Goal: Transaction & Acquisition: Obtain resource

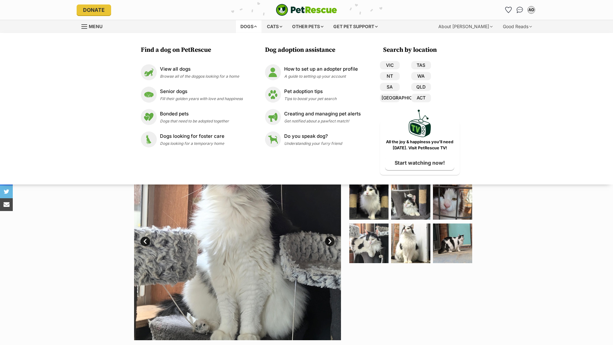
click at [32, 262] on div "Available 1 of 9 images 1 of 9 images 1 of 9 images 1 of 9 images 1 of 9 images…" at bounding box center [306, 231] width 613 height 216
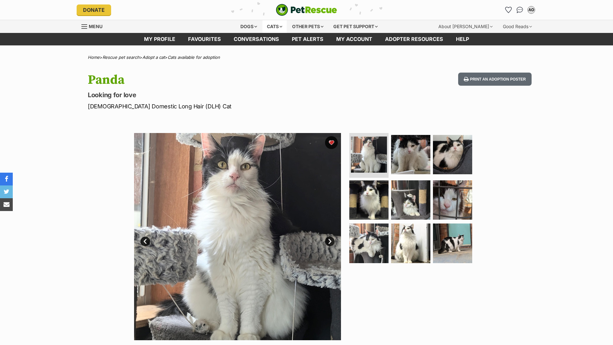
click at [269, 26] on div "Cats" at bounding box center [274, 26] width 24 height 13
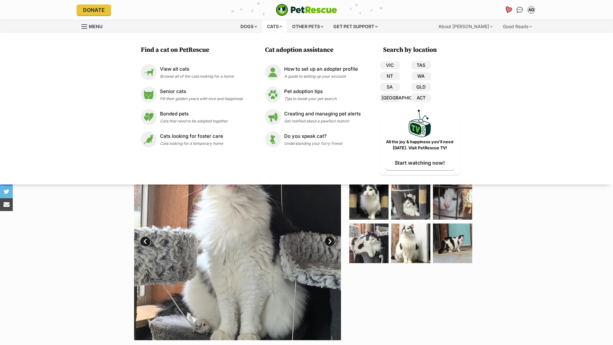
click at [508, 8] on icon "Favourites" at bounding box center [509, 9] width 8 height 7
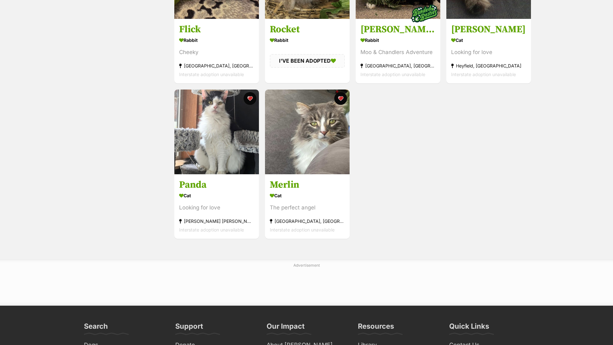
scroll to position [345, 0]
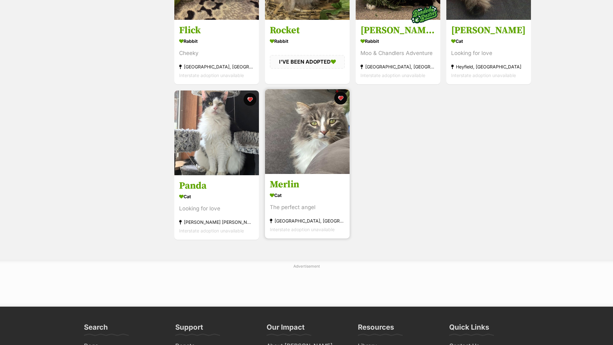
click at [324, 185] on h3 "Merlin" at bounding box center [307, 184] width 75 height 12
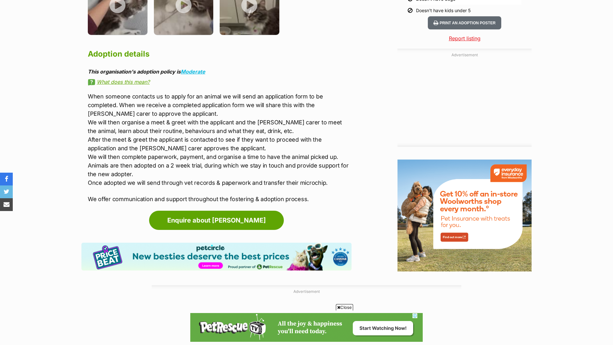
scroll to position [699, 0]
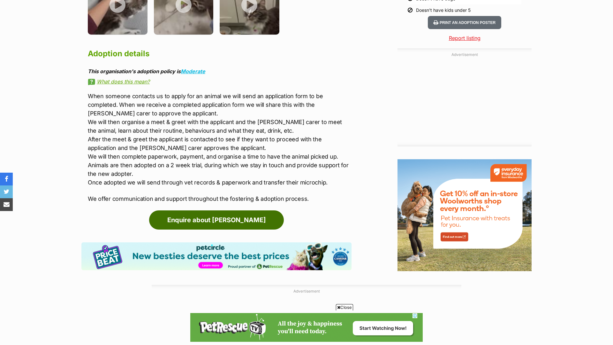
click at [262, 213] on link "Enquire about Merlin" at bounding box center [216, 219] width 135 height 19
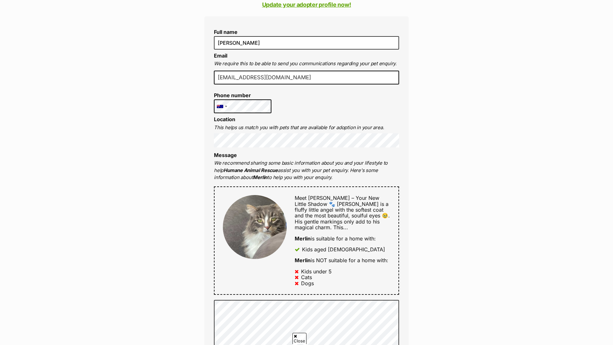
scroll to position [162, 0]
click at [224, 106] on div "[GEOGRAPHIC_DATA] +1 [GEOGRAPHIC_DATA] +44 [GEOGRAPHIC_DATA] (‫[GEOGRAPHIC_DATA…" at bounding box center [242, 106] width 57 height 14
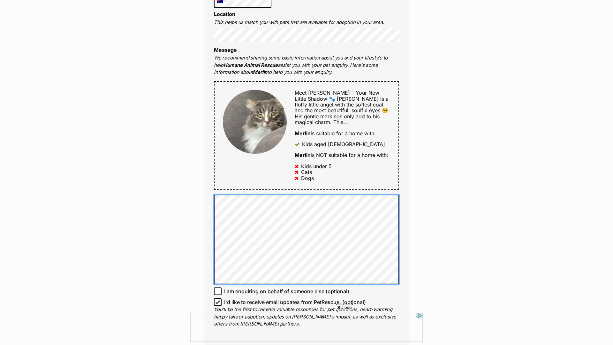
scroll to position [323, 0]
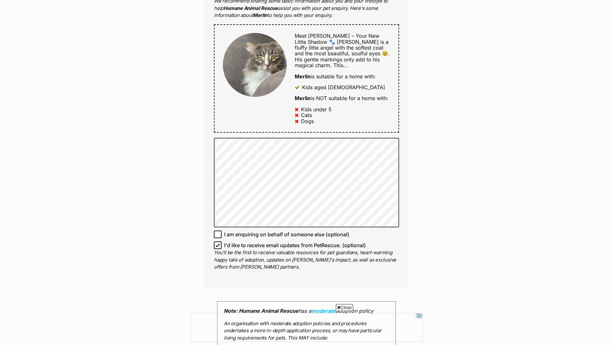
click at [274, 230] on span "I am enquiring on behalf of someone else (optional)" at bounding box center [286, 234] width 125 height 8
click at [222, 230] on input "I am enquiring on behalf of someone else (optional)" at bounding box center [218, 234] width 8 height 8
click at [274, 230] on span "I am enquiring on behalf of someone else (optional)" at bounding box center [286, 234] width 125 height 8
click at [222, 230] on input "I am enquiring on behalf of someone else (optional)" at bounding box center [218, 234] width 8 height 8
checkbox input "false"
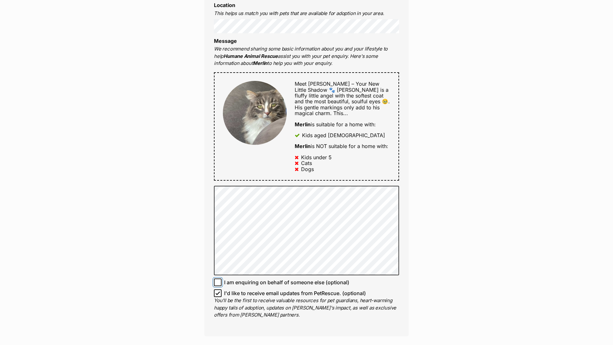
scroll to position [0, 0]
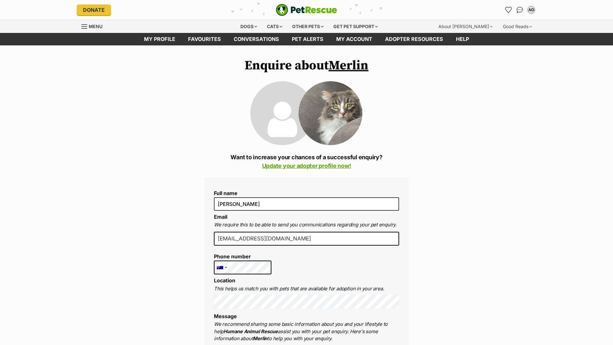
click at [313, 157] on p "Want to increase your chances of a successful enquiry? Update your adopter prof…" at bounding box center [306, 161] width 204 height 17
click at [313, 164] on link "Update your adopter profile now!" at bounding box center [306, 165] width 89 height 7
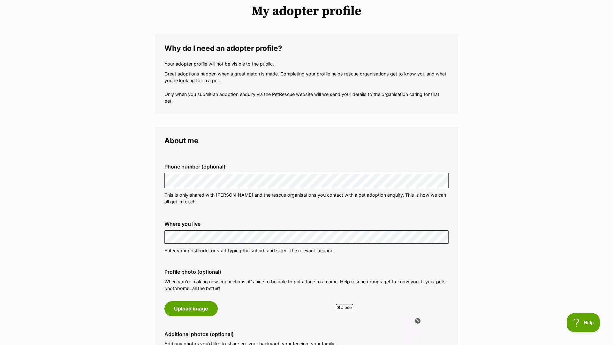
scroll to position [124, 0]
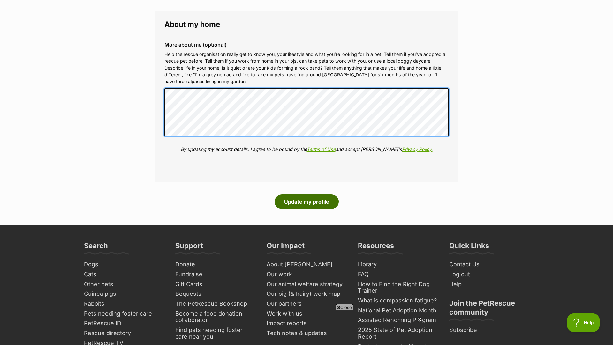
scroll to position [0, 0]
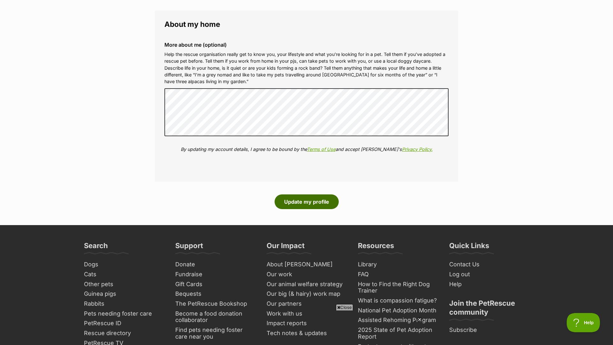
click at [310, 203] on button "Update my profile" at bounding box center [307, 201] width 64 height 15
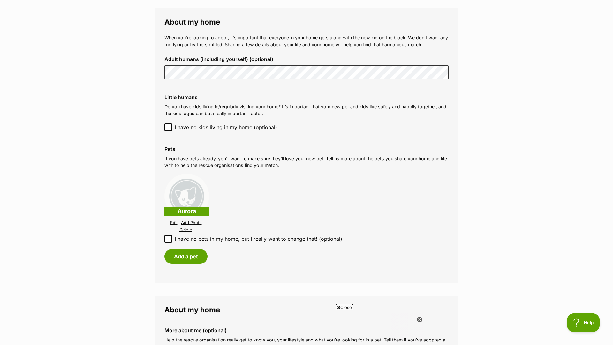
scroll to position [478, 0]
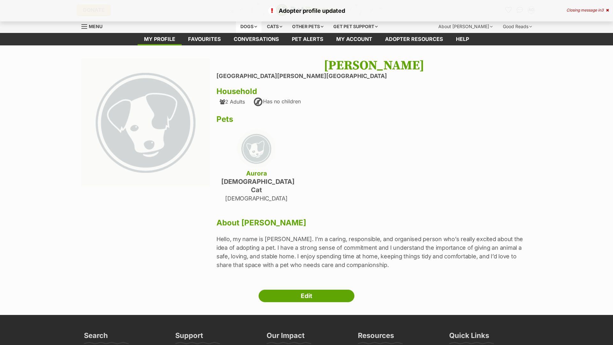
click at [249, 25] on div "Dogs" at bounding box center [249, 26] width 26 height 13
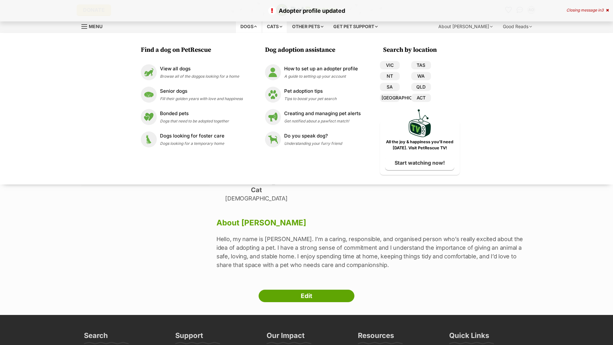
click at [267, 26] on div "Cats" at bounding box center [274, 26] width 24 height 13
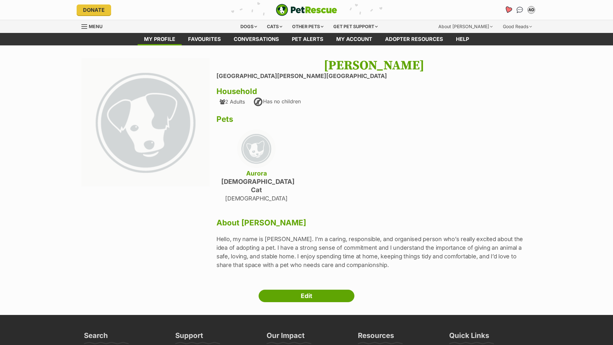
click at [507, 13] on link "Favourites" at bounding box center [508, 9] width 13 height 13
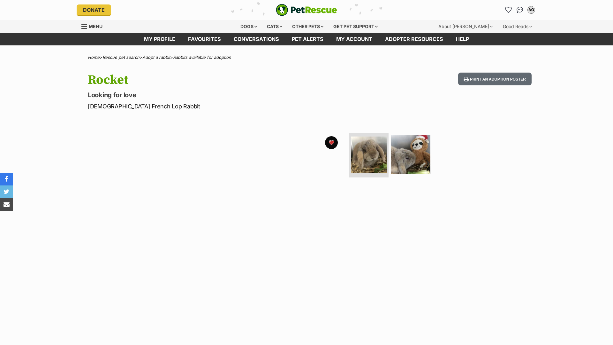
click at [94, 22] on link "Menu" at bounding box center [94, 25] width 26 height 11
click at [165, 43] on link "My profile" at bounding box center [160, 39] width 44 height 12
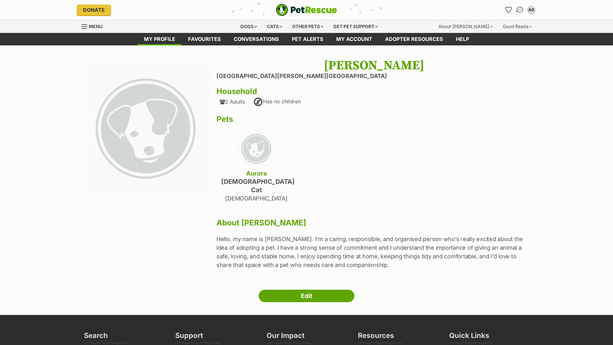
click at [519, 10] on img "Conversations" at bounding box center [520, 10] width 9 height 8
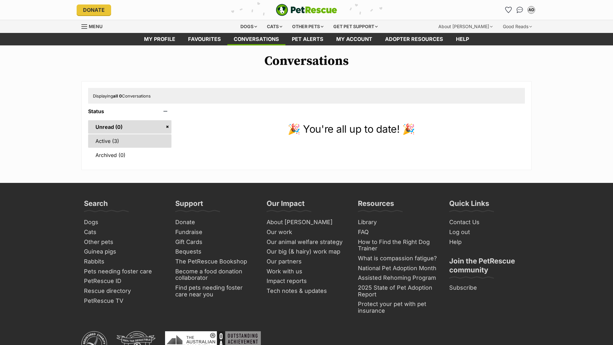
click at [121, 144] on link "Active (3)" at bounding box center [129, 140] width 83 height 13
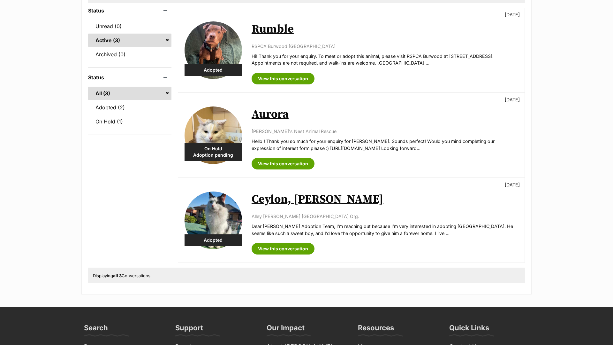
click at [270, 116] on link "Aurora" at bounding box center [270, 114] width 37 height 14
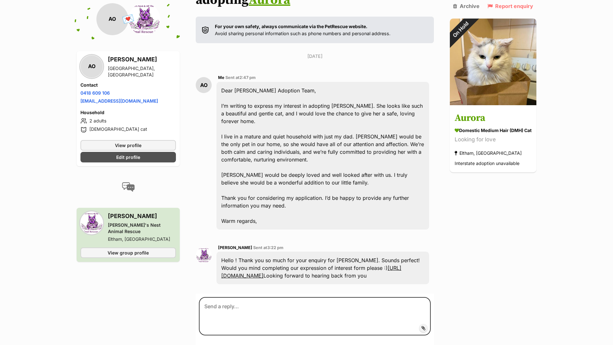
scroll to position [113, 0]
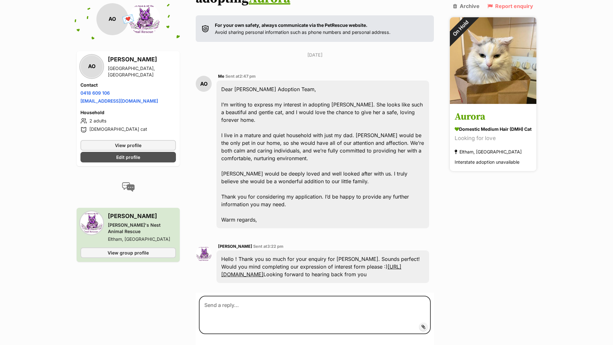
click at [523, 115] on h3 "Aurora" at bounding box center [493, 117] width 77 height 14
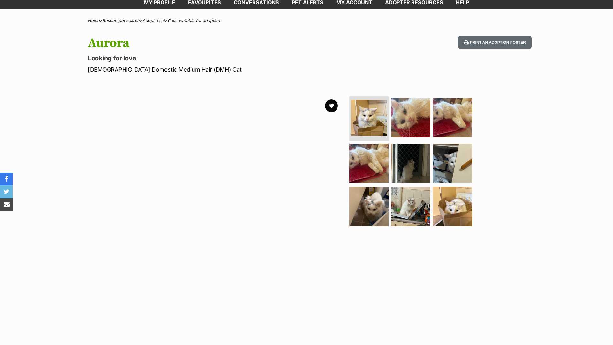
scroll to position [36, 0]
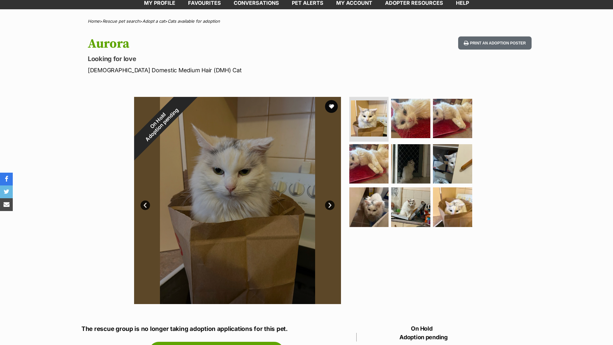
drag, startPoint x: 247, startPoint y: 236, endPoint x: 307, endPoint y: 171, distance: 88.3
click at [308, 171] on div at bounding box center [237, 200] width 207 height 207
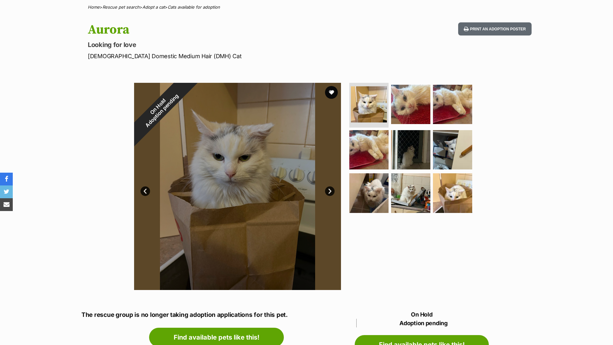
scroll to position [58, 0]
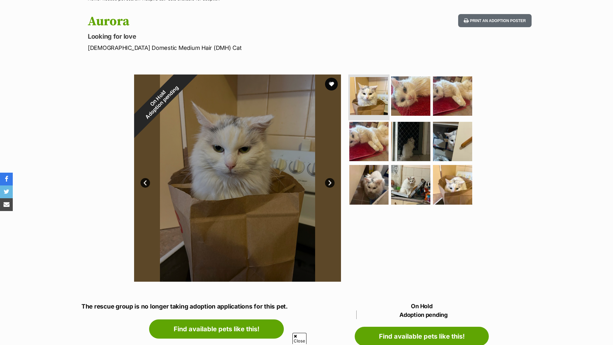
click at [367, 104] on img at bounding box center [369, 96] width 38 height 38
click at [376, 98] on img at bounding box center [369, 96] width 38 height 38
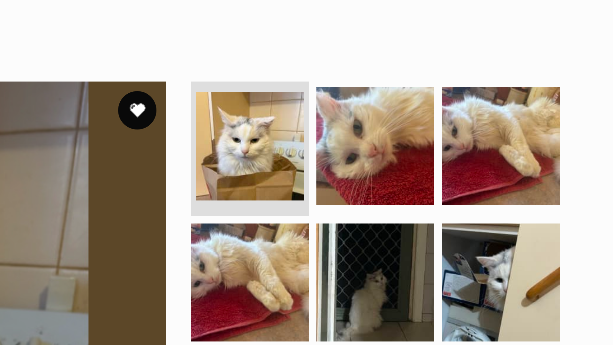
scroll to position [0, 0]
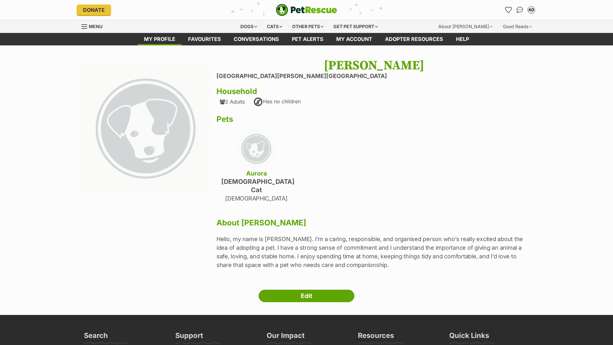
click at [295, 279] on div "[PERSON_NAME] [GEOGRAPHIC_DATA][PERSON_NAME][GEOGRAPHIC_DATA] Household 2 Adult…" at bounding box center [306, 180] width 469 height 244
click at [295, 289] on link "Edit" at bounding box center [307, 295] width 96 height 13
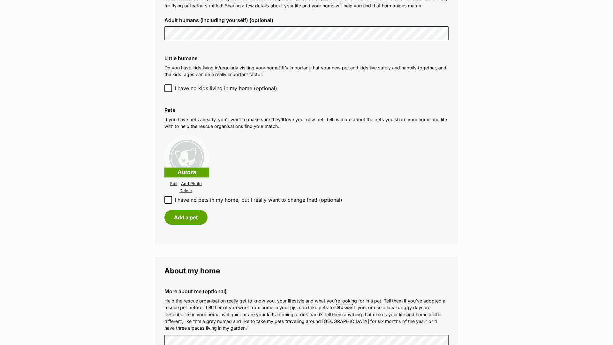
click at [192, 169] on p "Aurora" at bounding box center [186, 172] width 45 height 10
click at [188, 182] on link "Add Photo" at bounding box center [191, 183] width 21 height 5
click at [191, 183] on link "Add Photo" at bounding box center [191, 183] width 21 height 5
click at [193, 182] on link "Add Photo" at bounding box center [191, 183] width 21 height 5
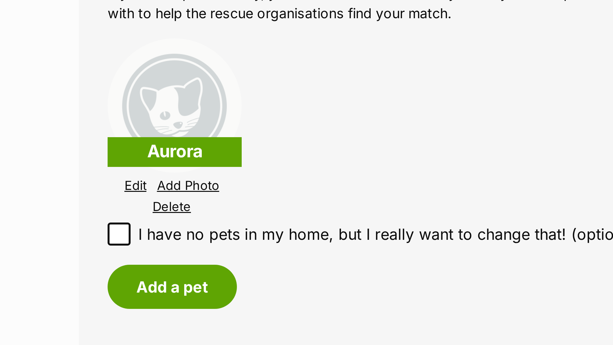
click at [173, 182] on link "Edit" at bounding box center [173, 183] width 7 height 5
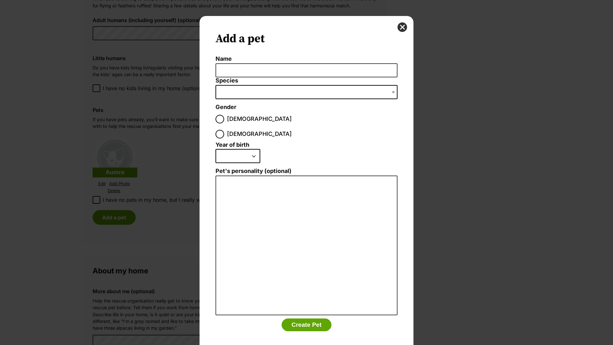
click at [263, 71] on input "Name" at bounding box center [307, 70] width 182 height 14
type input "Aurora"
click at [263, 88] on span "Dialog Window - Close (Press escape to close)" at bounding box center [307, 92] width 182 height 14
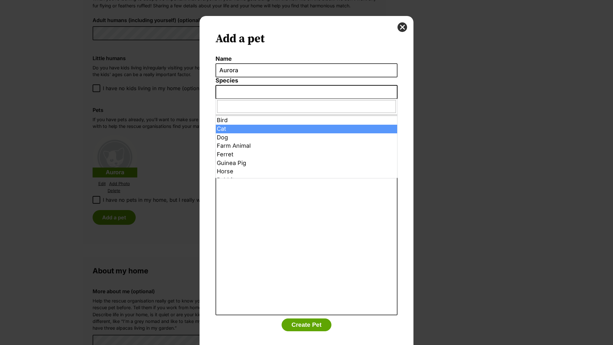
scroll to position [12, 0]
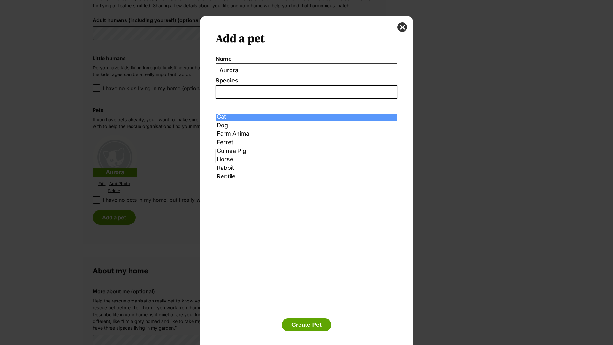
select select "2"
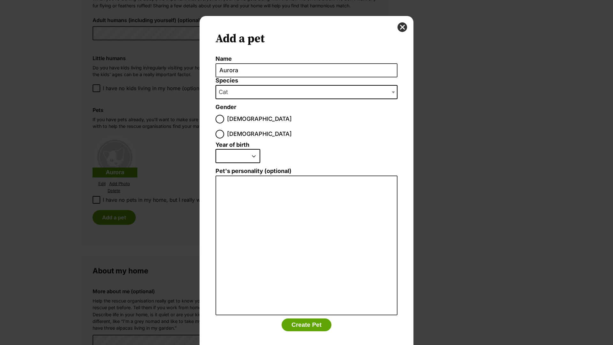
click at [253, 130] on label "Female" at bounding box center [254, 134] width 76 height 9
click at [224, 130] on input "Female" at bounding box center [220, 134] width 9 height 9
radio input "true"
click at [252, 149] on select "2025 2024 2023 2022 2021 2020 2019 2018 2017 2016 2015 2014 2013 2012 2011 2010…" at bounding box center [238, 156] width 45 height 14
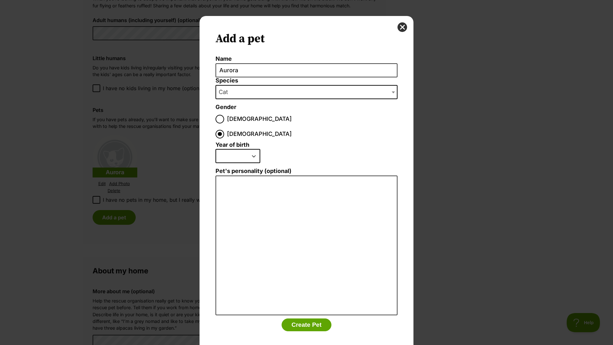
select select "2016"
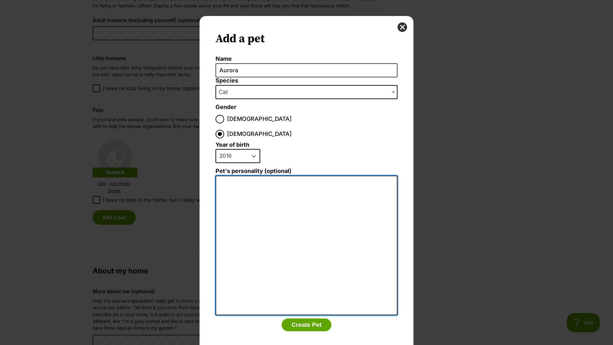
click at [259, 187] on textarea "Pet's personality (optional)" at bounding box center [307, 245] width 182 height 140
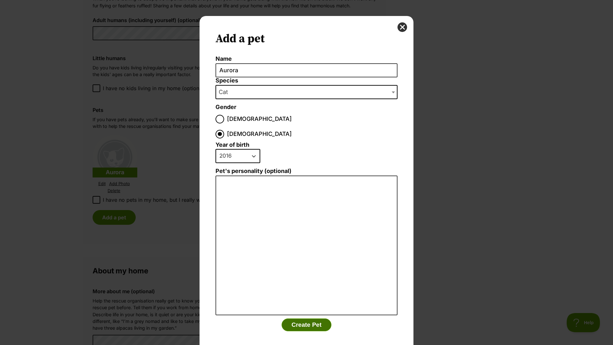
click at [317, 318] on button "Create Pet" at bounding box center [307, 324] width 50 height 13
click at [401, 29] on button "close" at bounding box center [403, 27] width 10 height 10
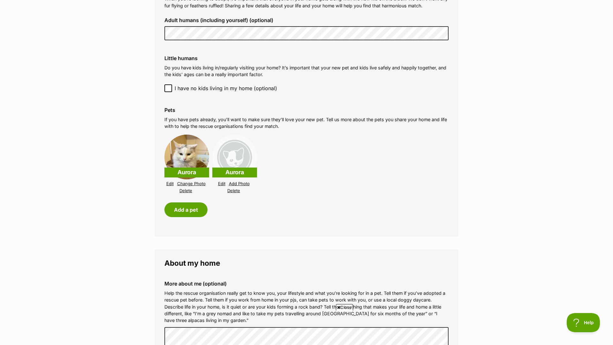
click at [235, 190] on link "Delete" at bounding box center [233, 190] width 13 height 5
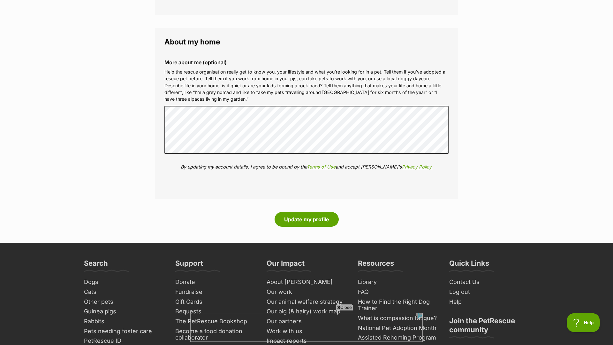
scroll to position [724, 0]
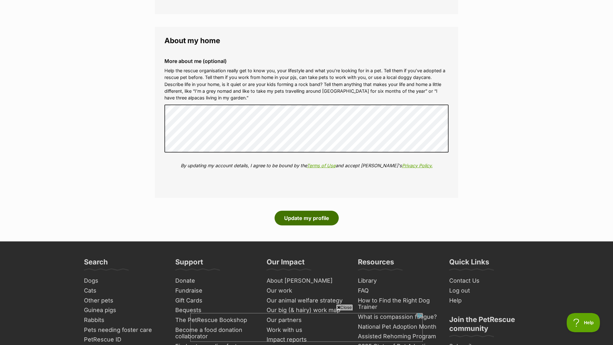
click at [302, 216] on button "Update my profile" at bounding box center [307, 217] width 64 height 15
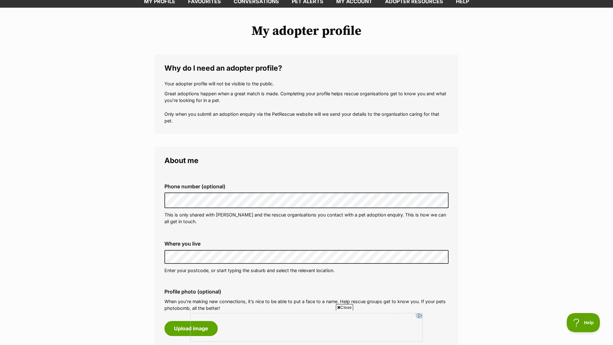
scroll to position [0, 0]
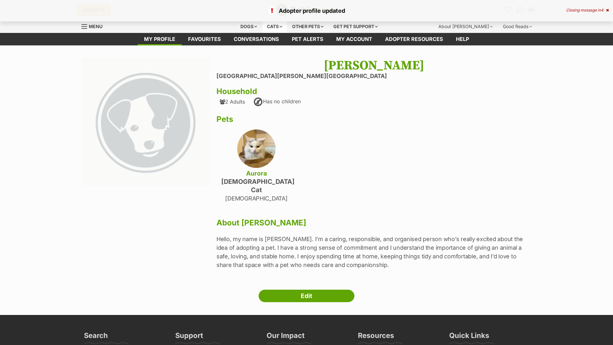
click at [268, 27] on div "Cats" at bounding box center [274, 26] width 24 height 13
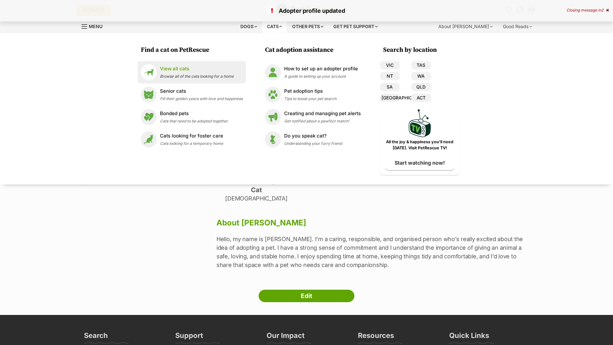
click at [206, 74] on span "Browse all of the cats looking for a home" at bounding box center [197, 76] width 74 height 5
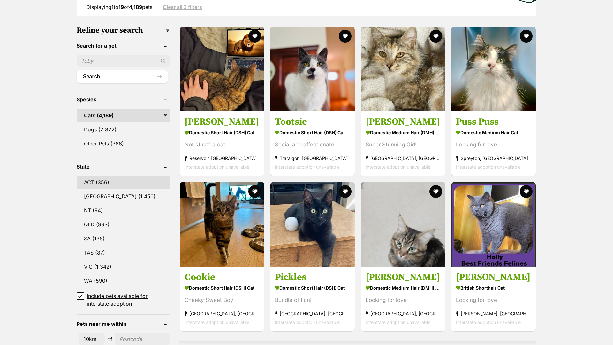
scroll to position [220, 0]
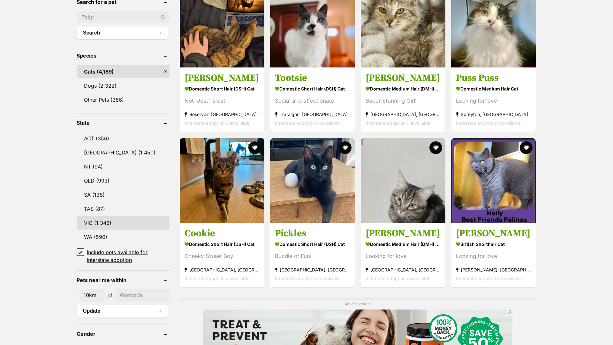
click at [109, 220] on link "VIC (1,342)" at bounding box center [123, 222] width 93 height 13
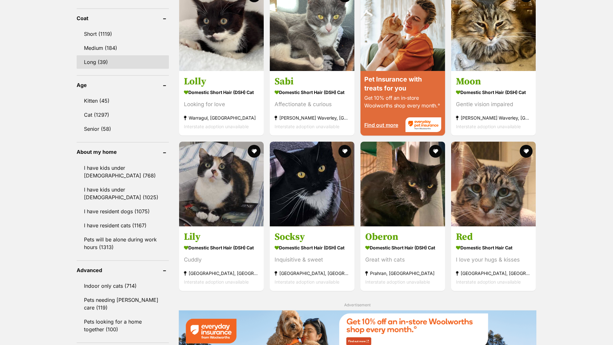
scroll to position [599, 0]
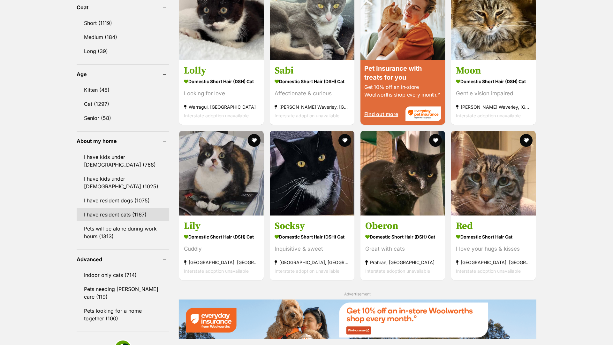
click at [142, 214] on link "I have resident cats (1167)" at bounding box center [123, 214] width 92 height 13
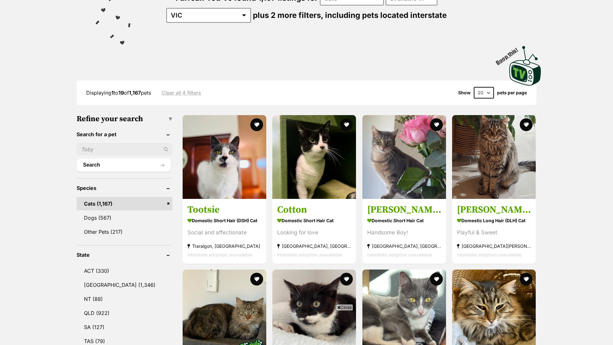
scroll to position [95, 0]
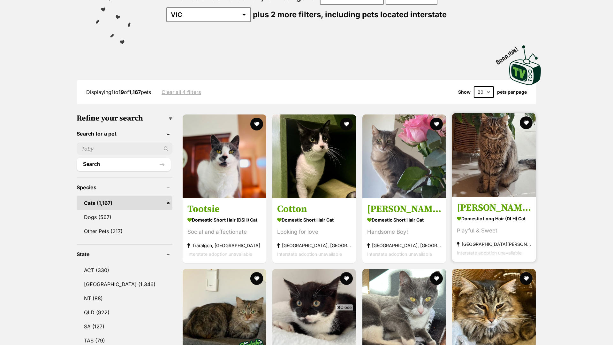
click at [496, 209] on h3 "Jon Snow" at bounding box center [494, 207] width 74 height 12
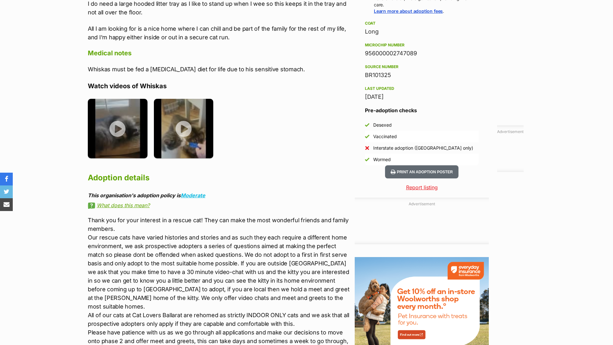
scroll to position [1574, 0]
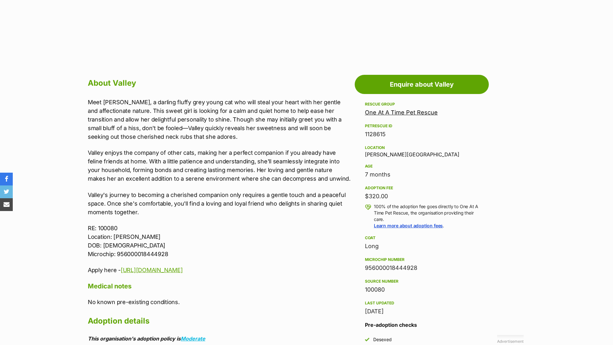
scroll to position [916, 0]
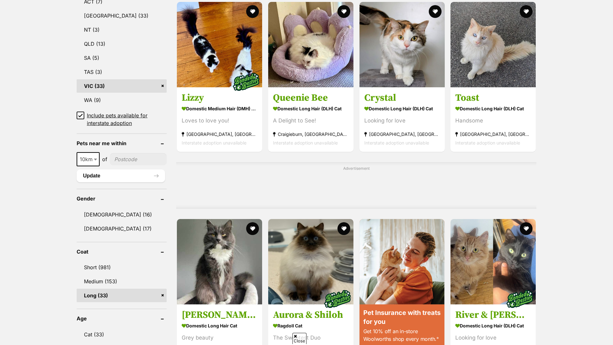
scroll to position [359, 0]
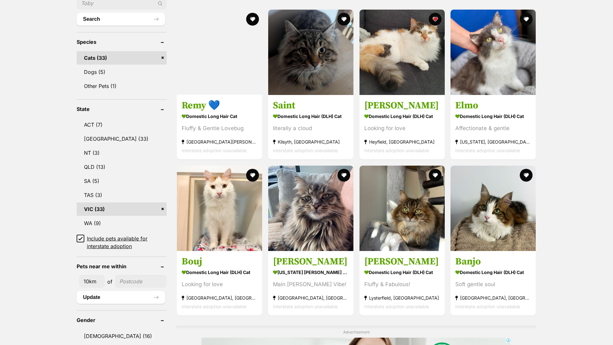
scroll to position [251, 0]
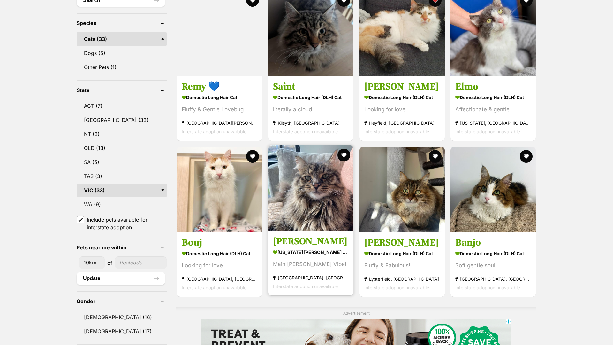
click at [316, 240] on link "[PERSON_NAME] [US_STATE] [PERSON_NAME] Cat Main [PERSON_NAME] Vibe! [GEOGRAPHIC…" at bounding box center [310, 262] width 85 height 65
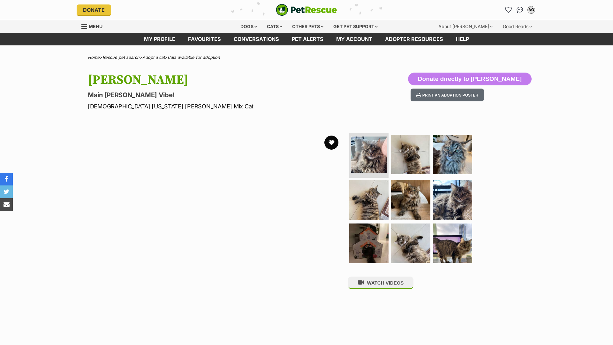
click at [331, 139] on button "favourite" at bounding box center [331, 142] width 14 height 14
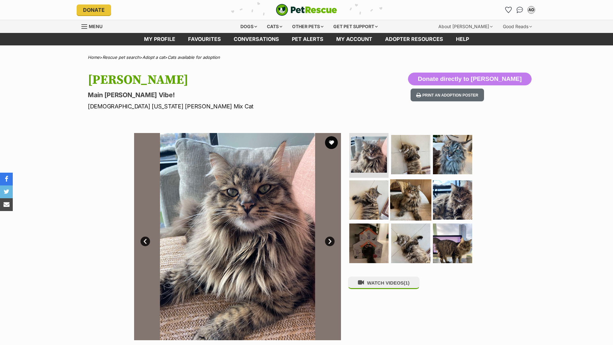
click at [407, 201] on img at bounding box center [410, 199] width 41 height 41
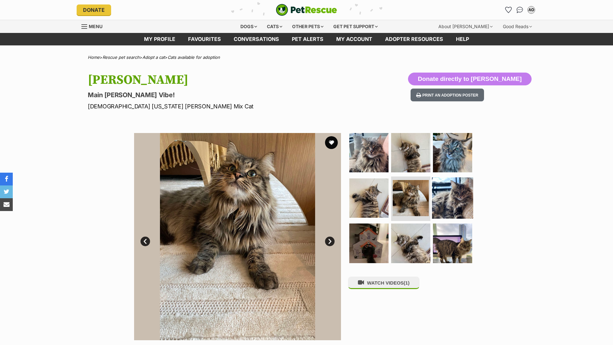
click at [460, 201] on img at bounding box center [452, 197] width 41 height 41
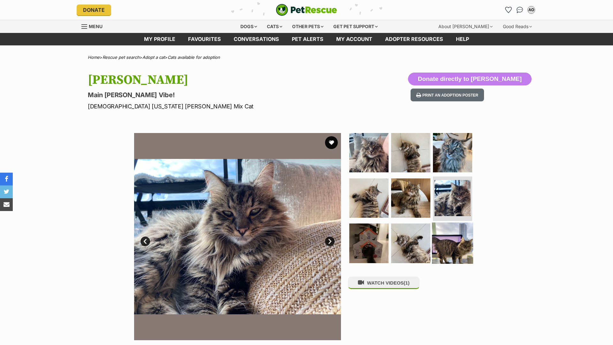
click at [437, 245] on img at bounding box center [452, 242] width 41 height 41
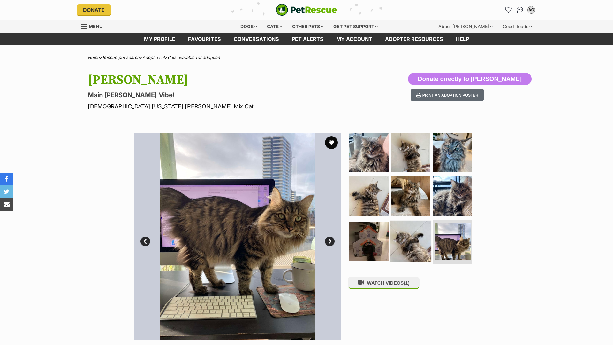
click at [413, 237] on img at bounding box center [410, 240] width 41 height 41
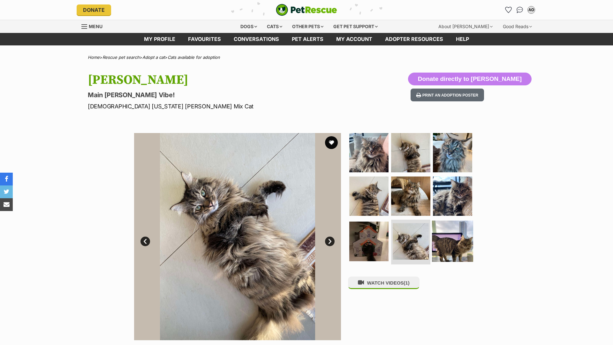
click at [443, 221] on img at bounding box center [452, 240] width 41 height 41
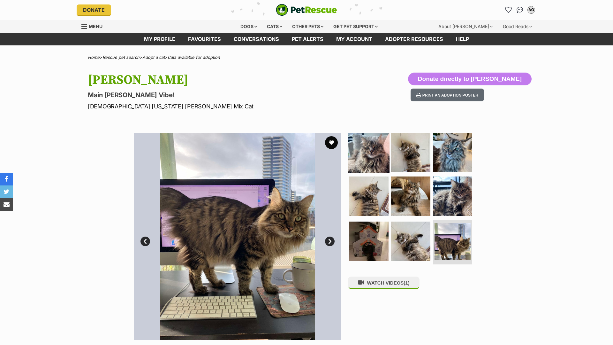
click at [379, 150] on img at bounding box center [368, 152] width 41 height 41
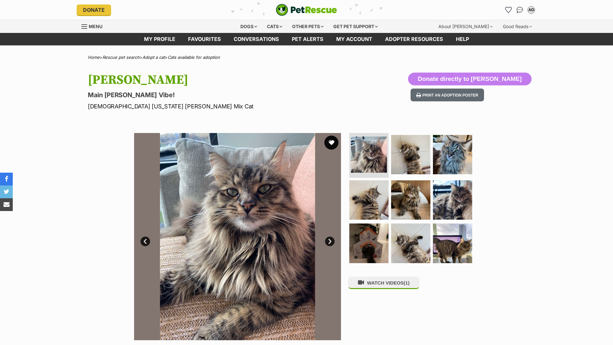
click at [328, 142] on button "favourite" at bounding box center [331, 142] width 14 height 14
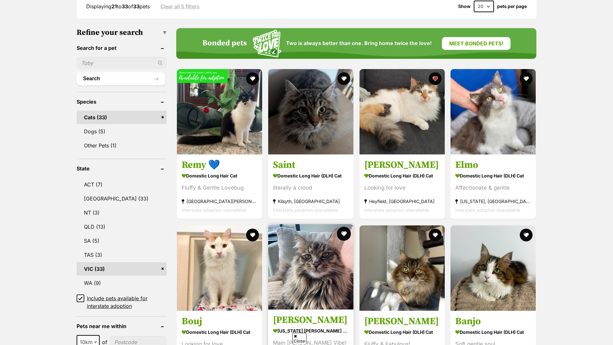
click at [345, 226] on button "favourite" at bounding box center [344, 233] width 14 height 14
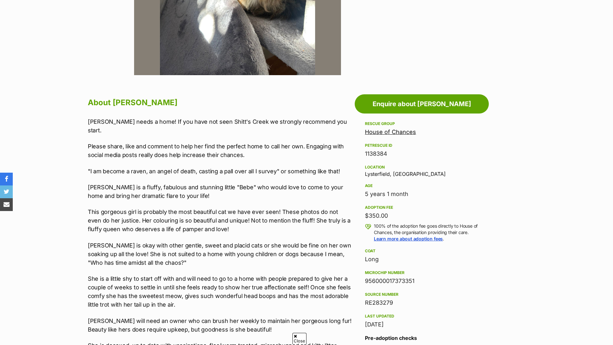
scroll to position [391, 0]
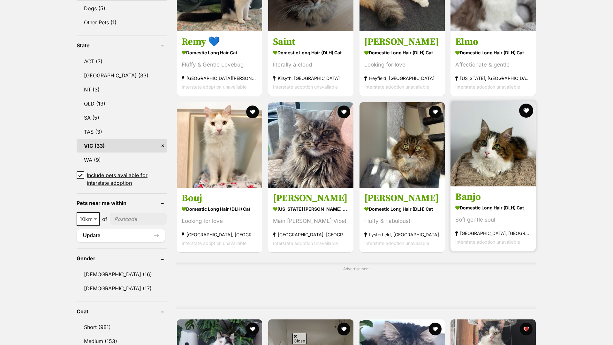
click at [525, 112] on button "favourite" at bounding box center [526, 110] width 14 height 14
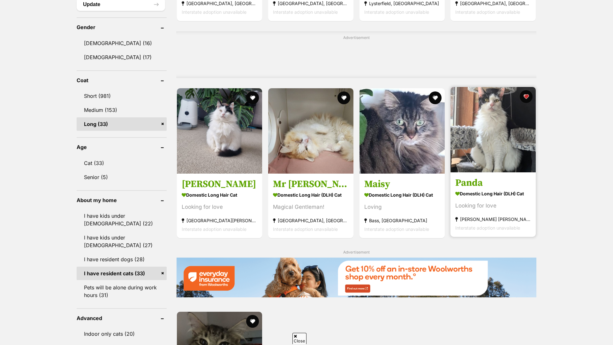
scroll to position [532, 0]
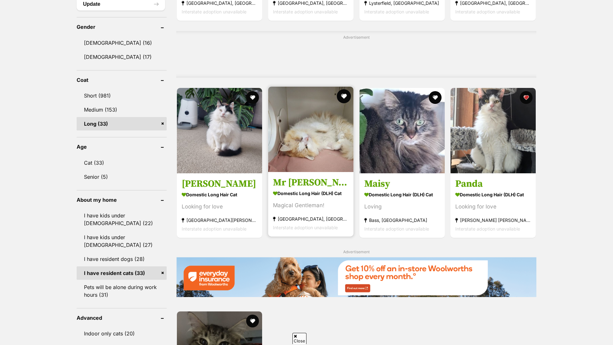
click at [341, 97] on button "favourite" at bounding box center [344, 96] width 14 height 14
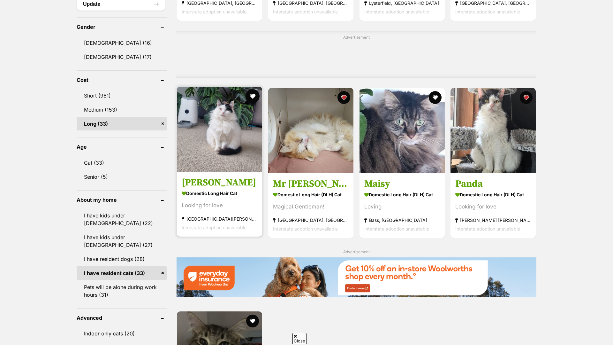
click at [251, 100] on button "favourite" at bounding box center [253, 96] width 14 height 14
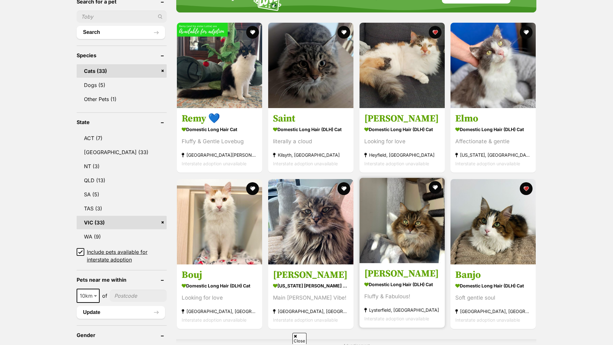
scroll to position [225, 0]
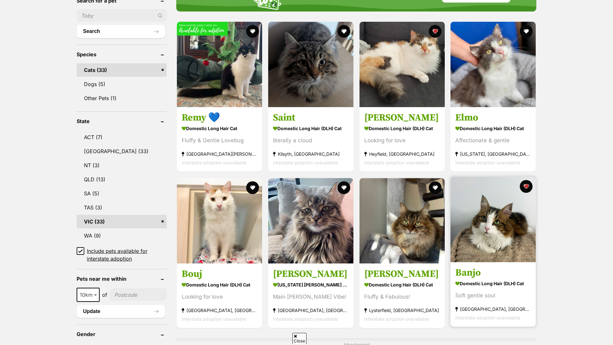
click at [490, 240] on img at bounding box center [493, 219] width 85 height 85
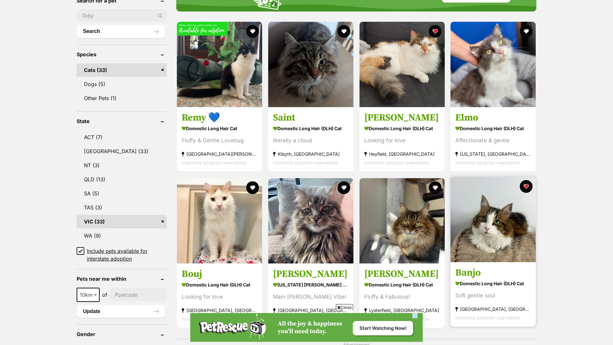
scroll to position [0, 0]
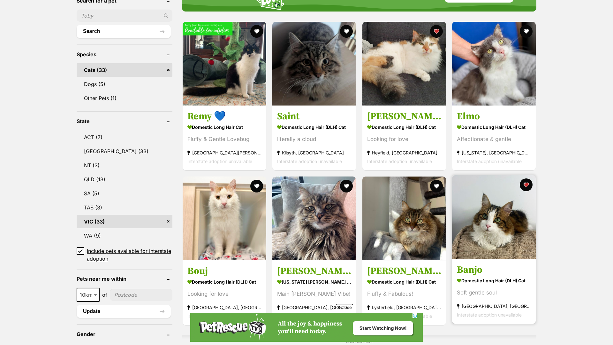
click at [482, 248] on img at bounding box center [494, 217] width 84 height 84
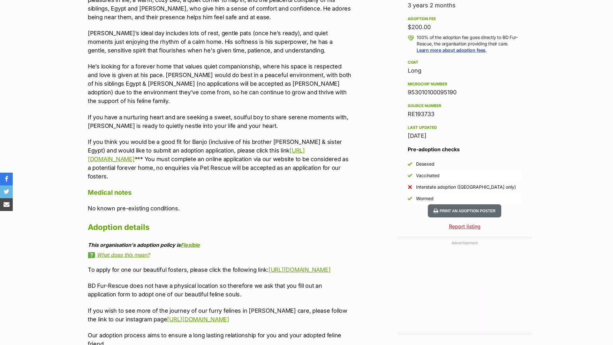
scroll to position [653, 0]
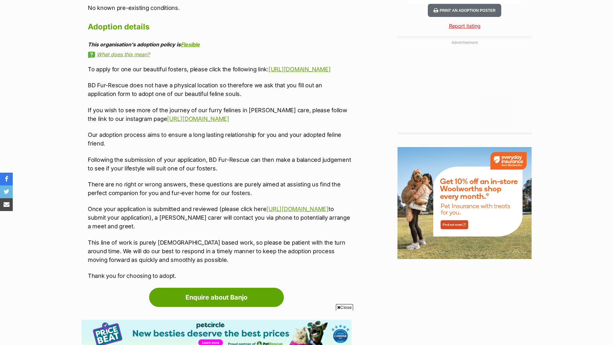
click at [292, 238] on p "This line of work is purely [DEMOGRAPHIC_DATA] based work, so please be patient…" at bounding box center [220, 251] width 264 height 26
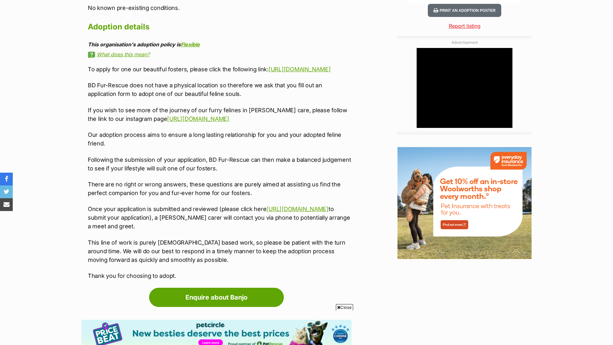
scroll to position [0, 0]
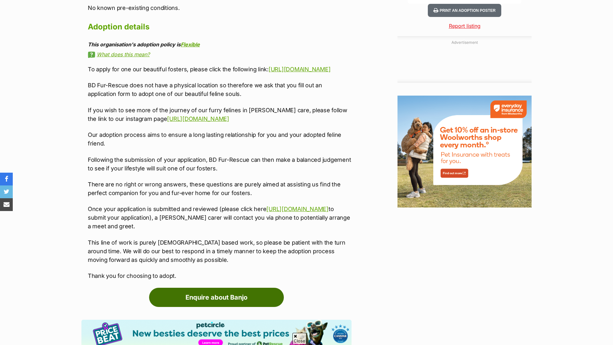
click at [231, 297] on link "Enquire about Banjo" at bounding box center [216, 296] width 135 height 19
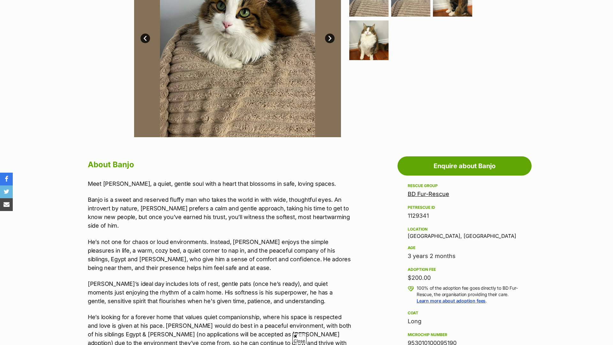
scroll to position [198, 0]
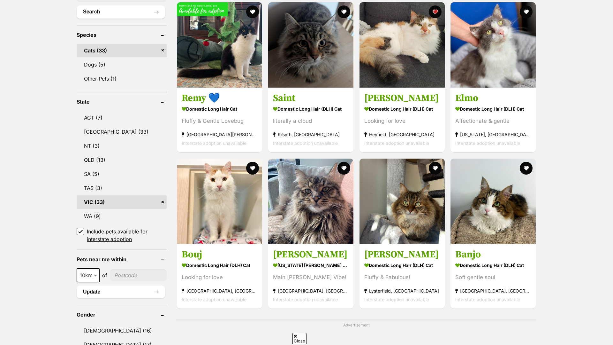
scroll to position [230, 0]
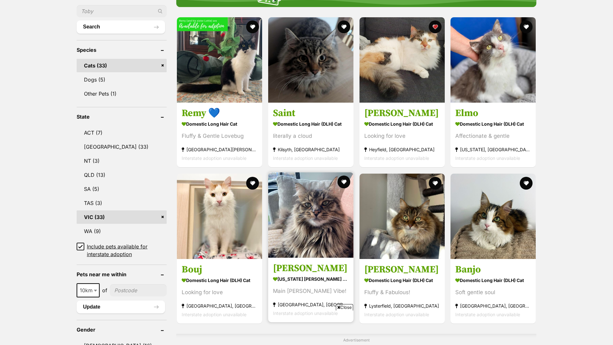
click at [322, 246] on img at bounding box center [310, 214] width 85 height 85
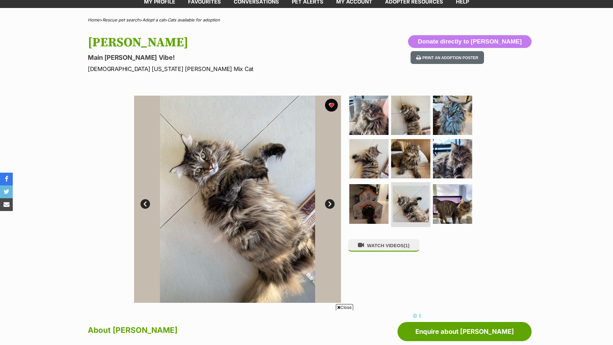
scroll to position [52, 0]
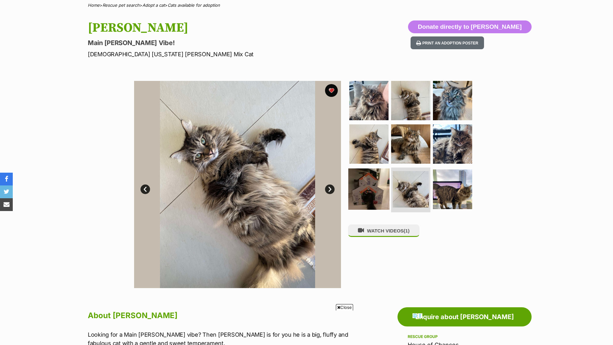
click at [366, 192] on img at bounding box center [368, 188] width 41 height 41
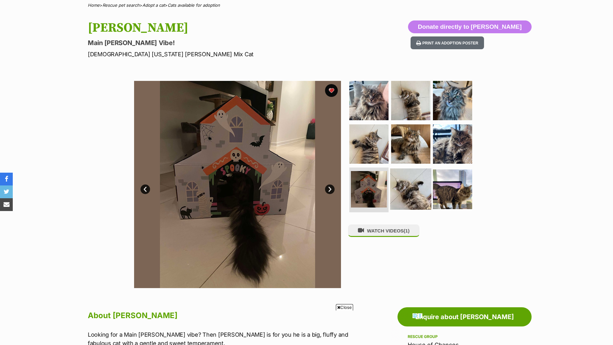
click at [397, 193] on img at bounding box center [410, 188] width 41 height 41
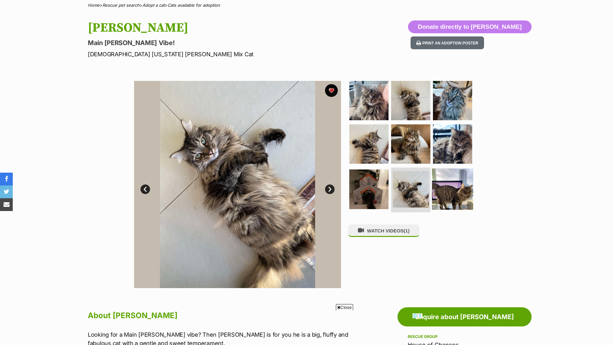
click at [448, 185] on img at bounding box center [452, 188] width 41 height 41
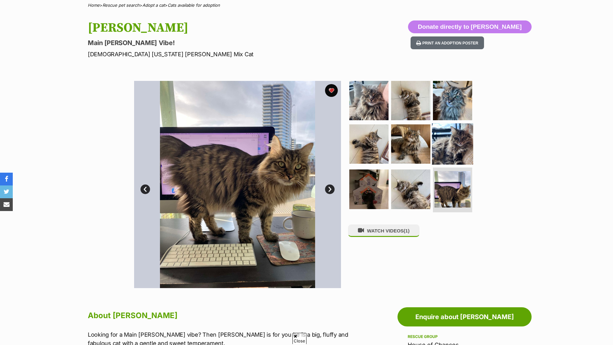
click at [446, 136] on img at bounding box center [452, 143] width 41 height 41
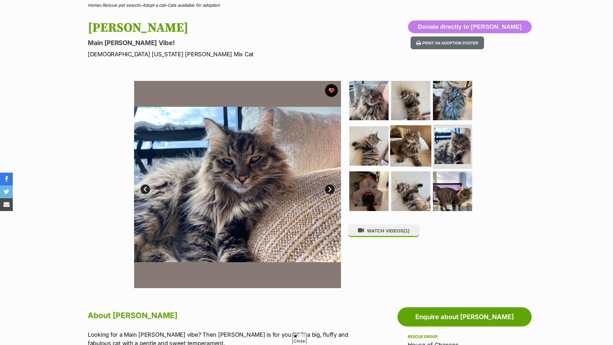
click at [414, 140] on img at bounding box center [410, 145] width 41 height 41
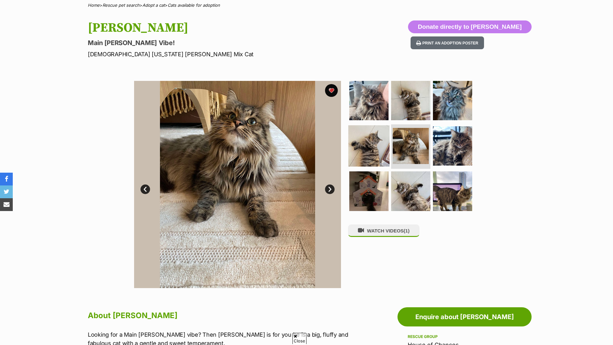
click at [366, 143] on img at bounding box center [368, 145] width 41 height 41
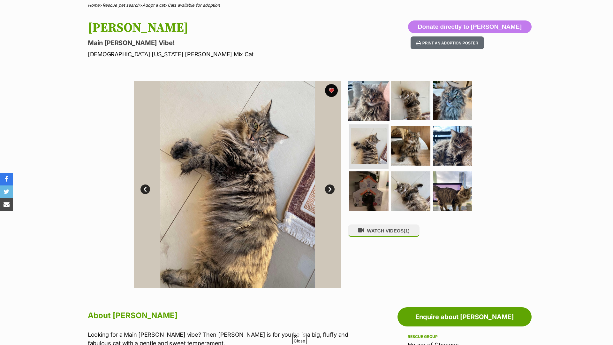
click at [367, 106] on img at bounding box center [368, 100] width 41 height 41
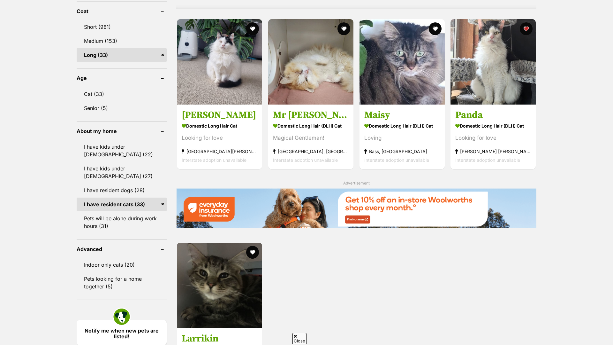
scroll to position [602, 0]
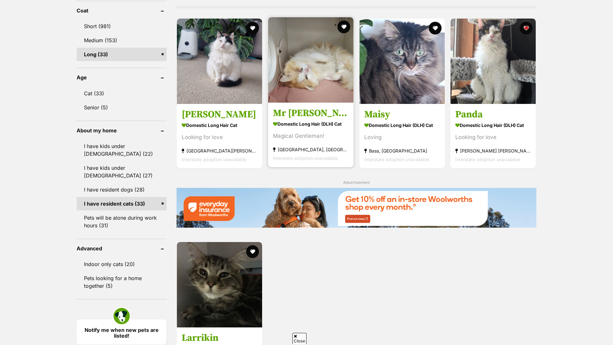
click at [308, 113] on h3 "Mr Mistoffelees" at bounding box center [311, 113] width 76 height 12
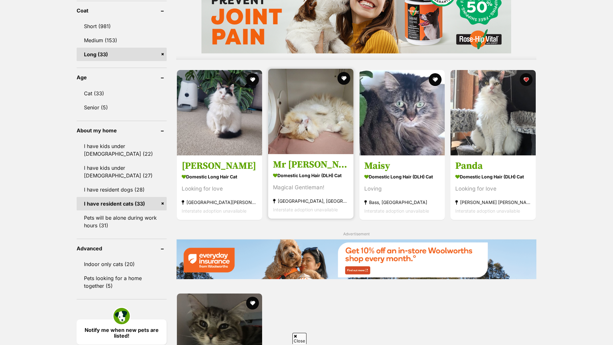
scroll to position [0, 0]
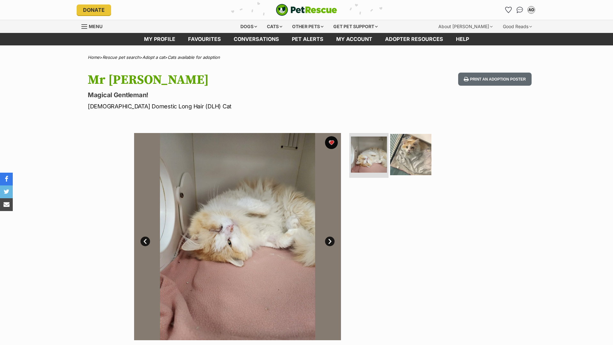
click at [406, 159] on img at bounding box center [410, 154] width 41 height 41
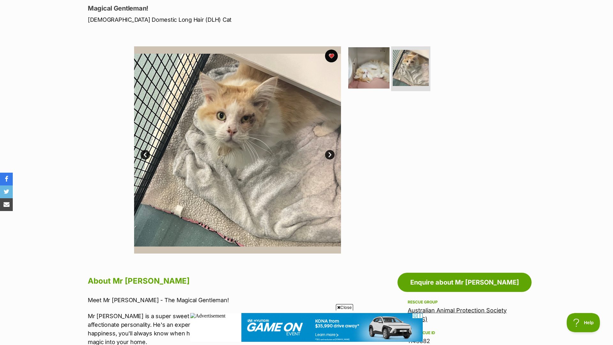
click at [362, 78] on img at bounding box center [368, 67] width 41 height 41
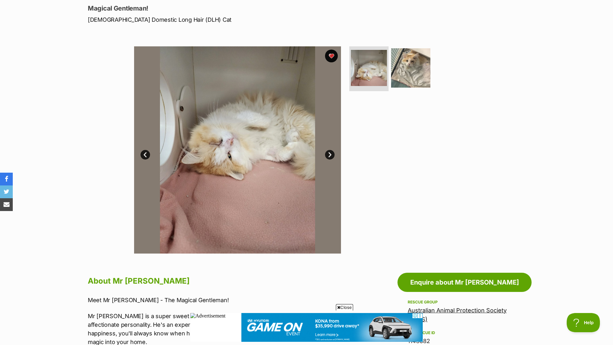
click at [332, 150] on img at bounding box center [237, 149] width 207 height 207
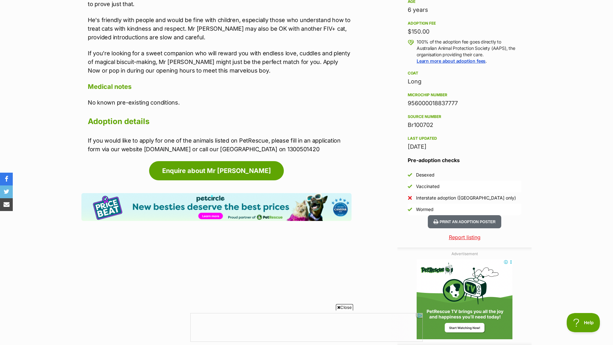
scroll to position [459, 0]
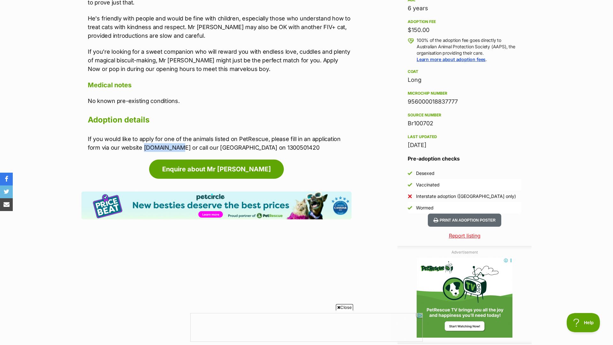
drag, startPoint x: 174, startPoint y: 148, endPoint x: 144, endPoint y: 150, distance: 30.0
click at [144, 150] on p "If you would like to apply for one of the animals listed on PetRescue, please f…" at bounding box center [220, 142] width 264 height 17
copy p "aaps.org.au"
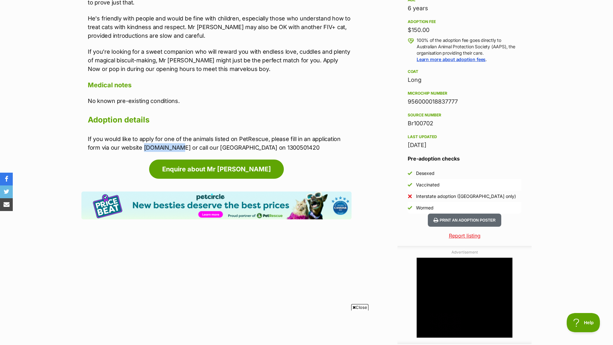
scroll to position [0, 0]
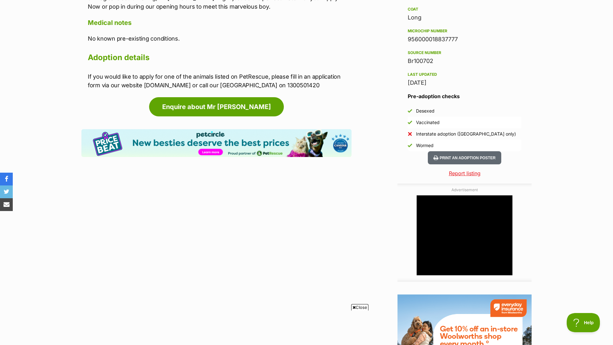
click at [175, 63] on h2 "Adoption details" at bounding box center [220, 57] width 264 height 14
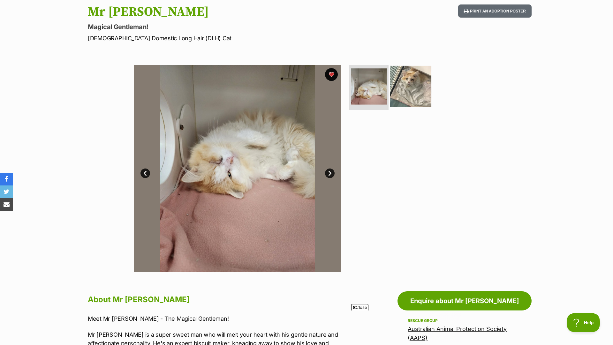
click at [418, 93] on img at bounding box center [410, 86] width 41 height 41
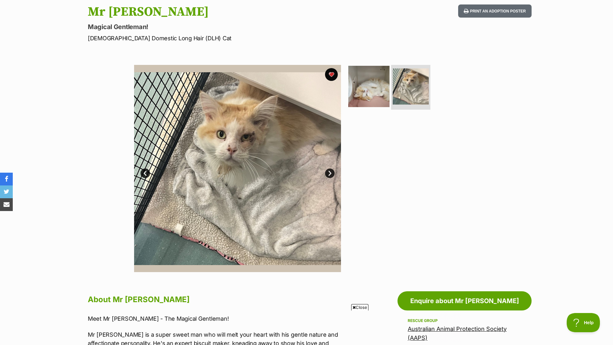
click at [379, 88] on img at bounding box center [368, 86] width 41 height 41
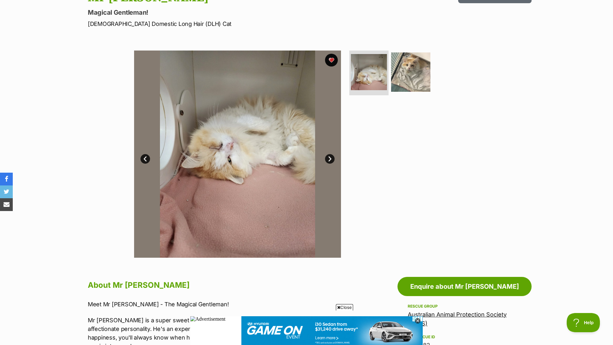
scroll to position [83, 0]
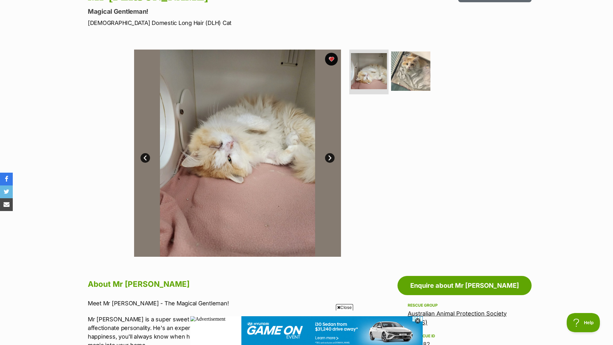
click at [331, 156] on link "Next" at bounding box center [330, 158] width 10 height 10
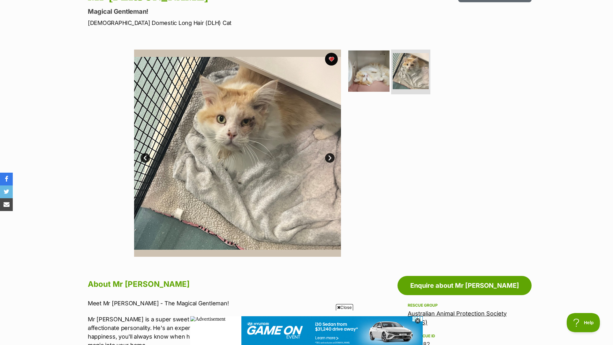
click at [374, 83] on img at bounding box center [368, 70] width 41 height 41
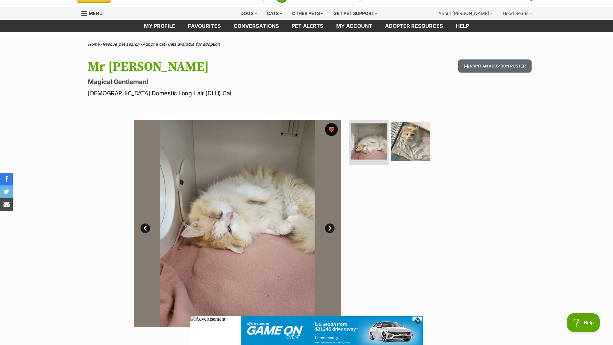
scroll to position [0, 0]
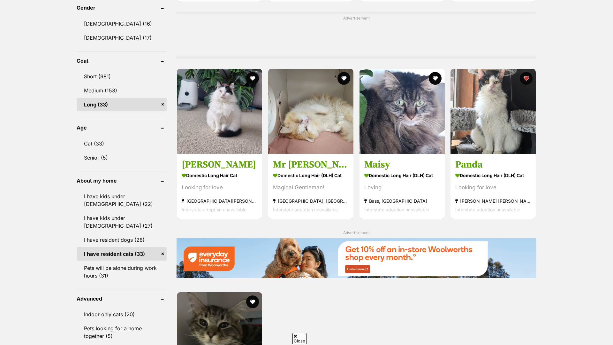
scroll to position [555, 0]
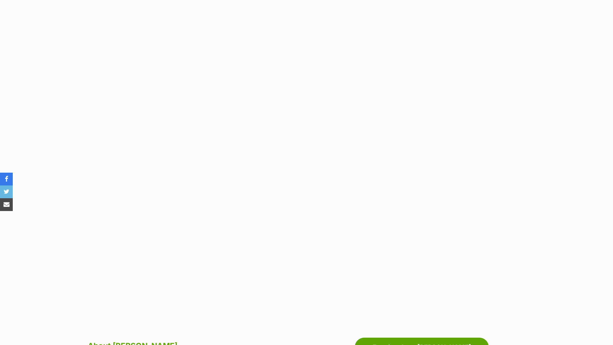
scroll to position [1275, 0]
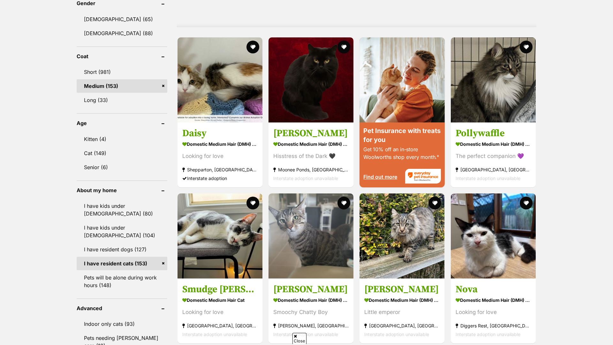
scroll to position [566, 0]
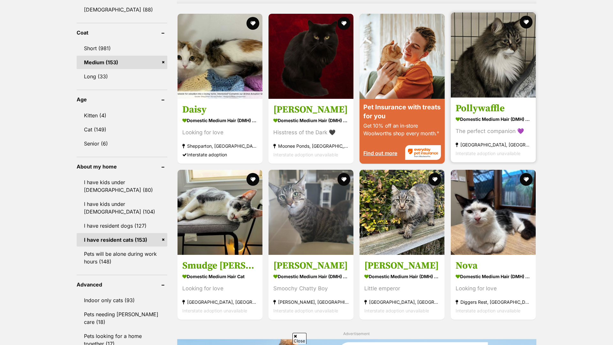
click at [481, 143] on strong "[GEOGRAPHIC_DATA], [GEOGRAPHIC_DATA]" at bounding box center [493, 144] width 75 height 9
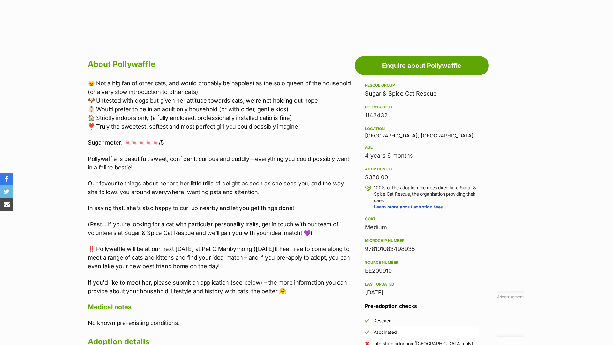
click at [481, 143] on aside "Rescue group Sugar & Spice Cat Rescue PetRescue ID 1143432 Location [GEOGRAPHIC…" at bounding box center [422, 220] width 134 height 279
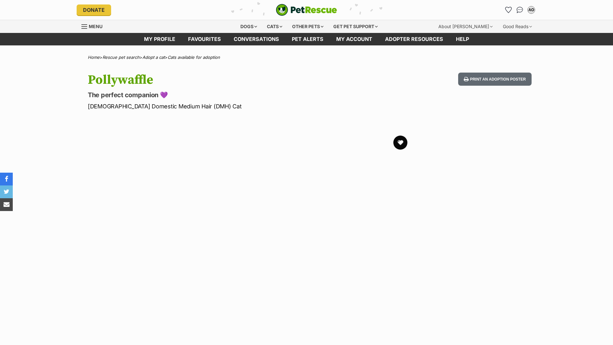
click at [397, 139] on button "favourite" at bounding box center [400, 142] width 14 height 14
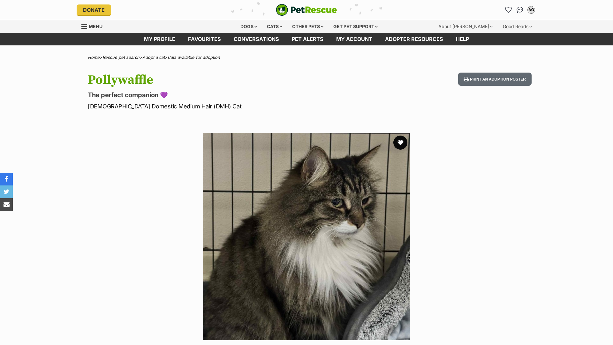
click at [397, 142] on button "favourite" at bounding box center [400, 142] width 14 height 14
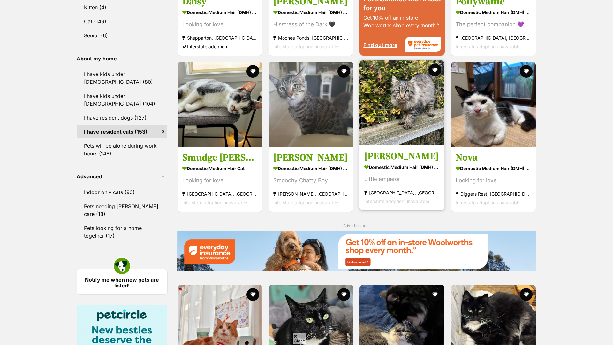
scroll to position [807, 0]
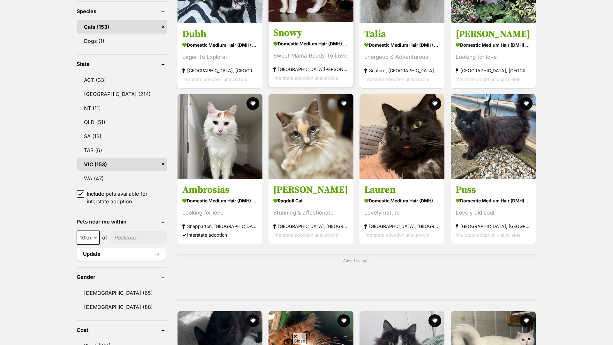
scroll to position [313, 0]
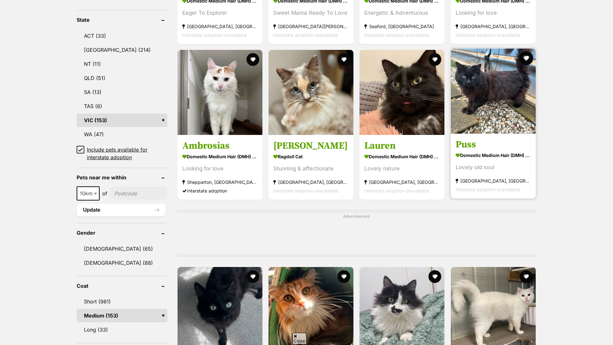
click at [525, 56] on button "favourite" at bounding box center [526, 58] width 14 height 14
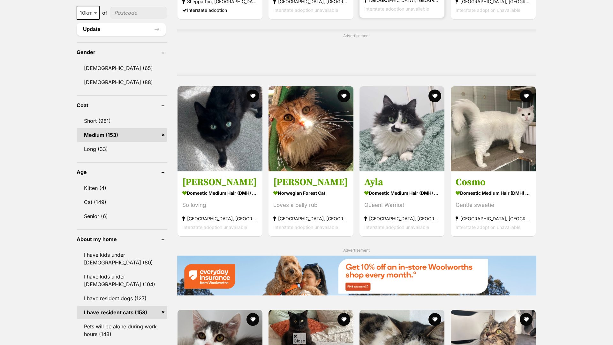
scroll to position [492, 0]
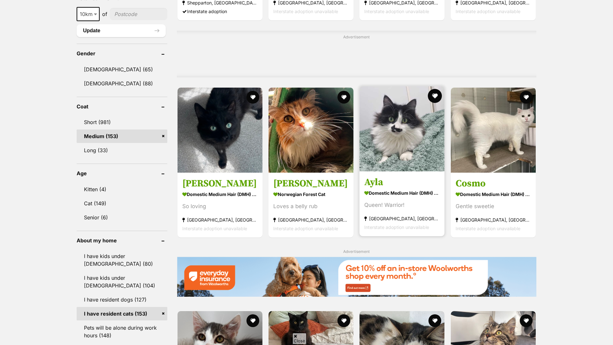
click at [439, 97] on button "favourite" at bounding box center [435, 96] width 14 height 14
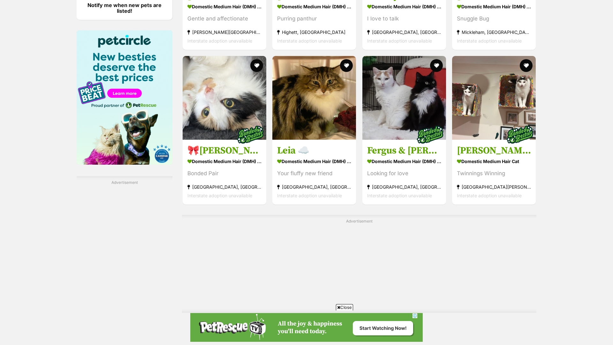
scroll to position [0, 0]
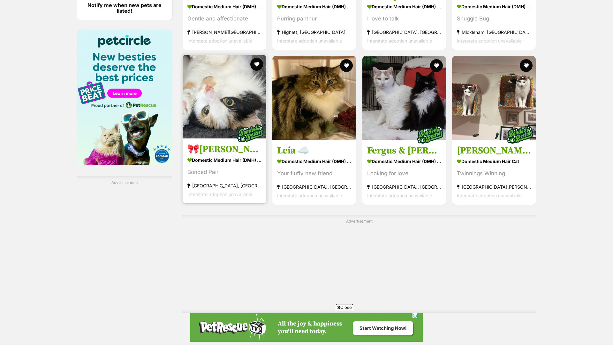
click at [226, 180] on section "Domestic Medium Hair (DMH) Cat Bonded Pair Mornington, VIC Interstate adoption …" at bounding box center [224, 176] width 74 height 43
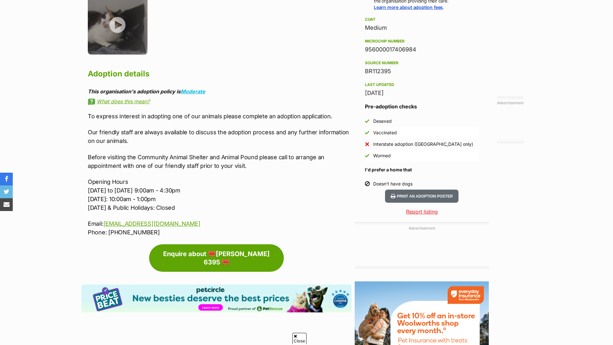
scroll to position [384, 0]
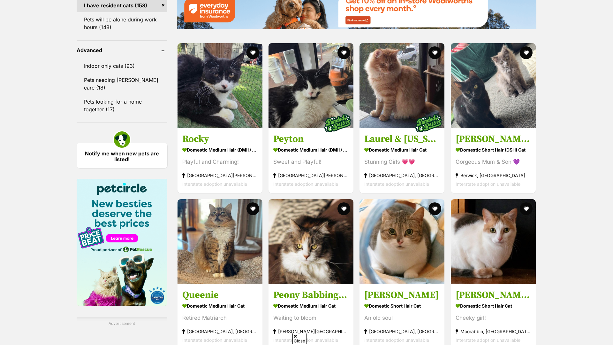
scroll to position [801, 0]
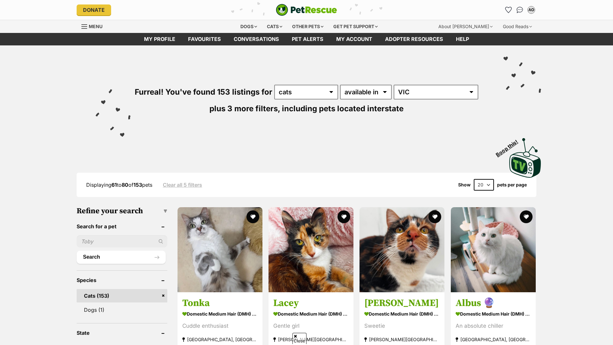
scroll to position [922, 0]
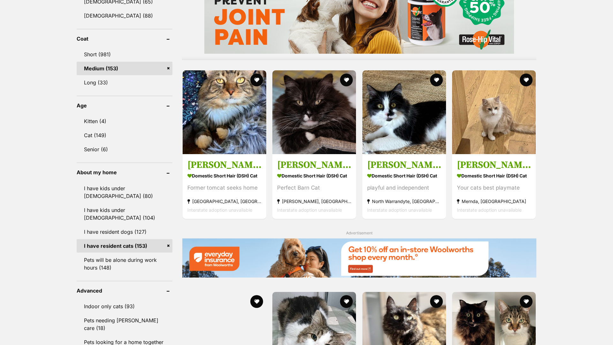
scroll to position [571, 0]
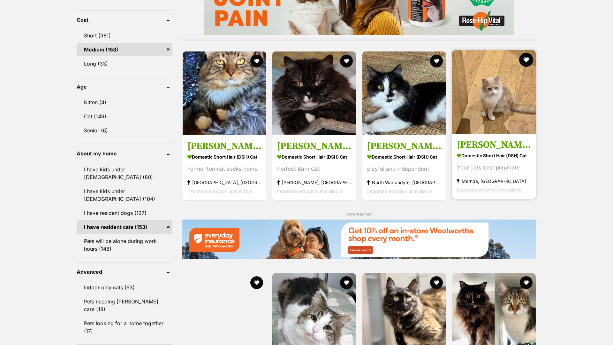
click at [526, 57] on button "favourite" at bounding box center [526, 60] width 14 height 14
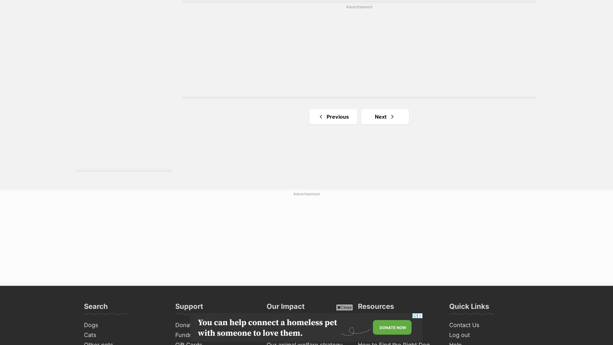
scroll to position [1165, 0]
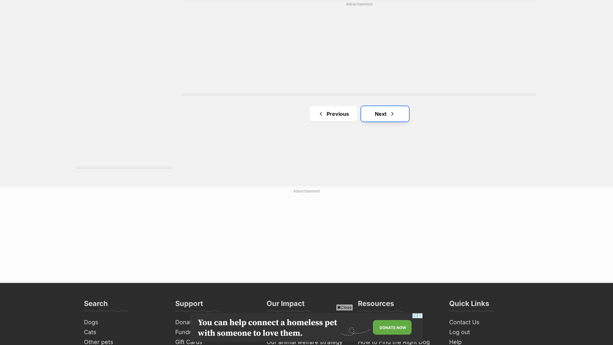
click at [396, 115] on link "Next" at bounding box center [385, 113] width 48 height 15
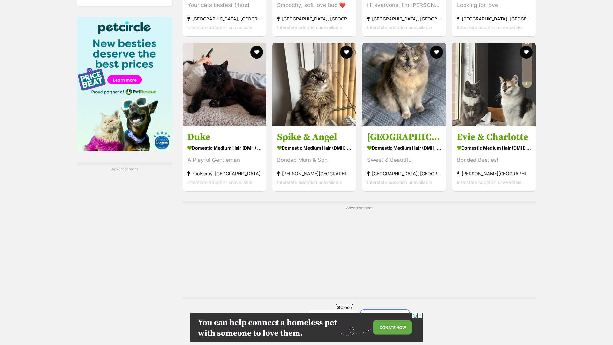
scroll to position [854, 0]
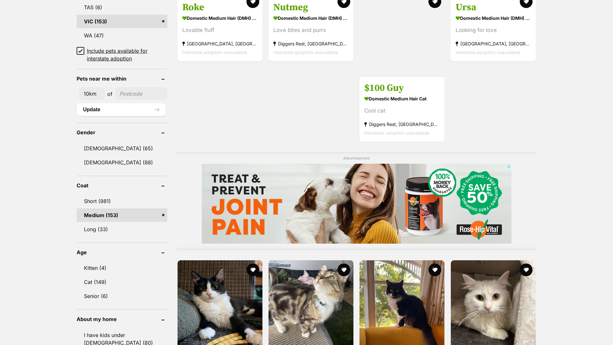
scroll to position [406, 0]
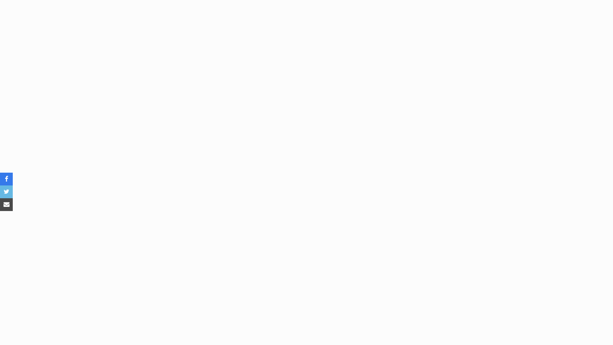
scroll to position [864, 0]
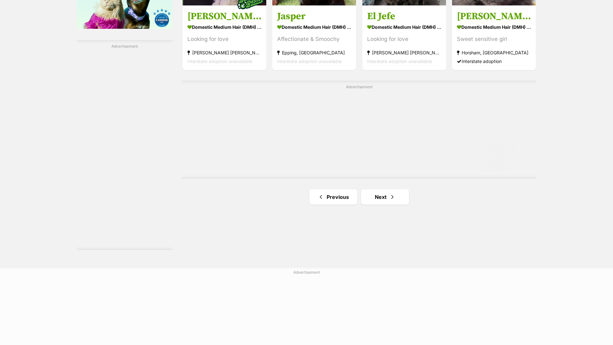
scroll to position [1080, 0]
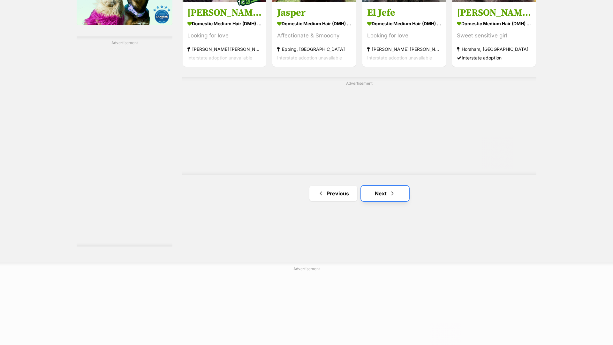
click at [397, 192] on link "Next" at bounding box center [385, 193] width 48 height 15
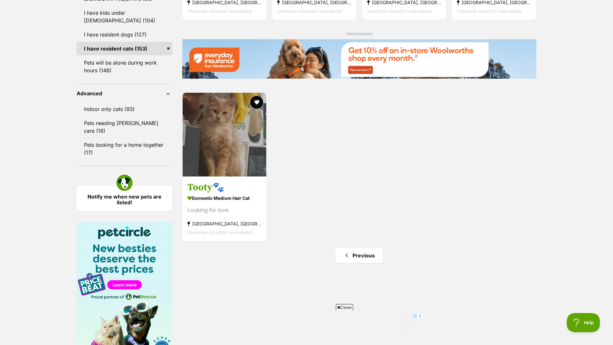
scroll to position [763, 0]
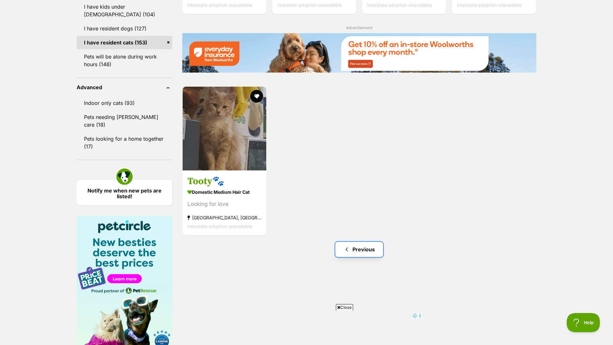
click at [352, 251] on link "Previous" at bounding box center [359, 248] width 48 height 15
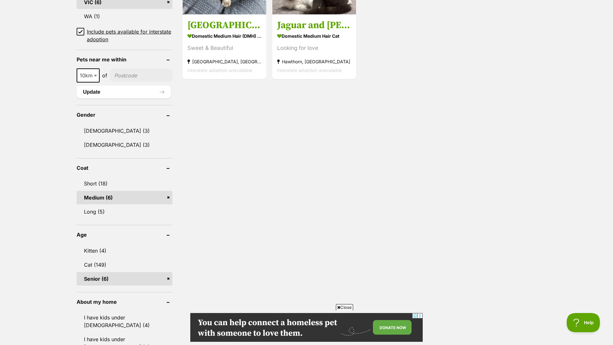
scroll to position [484, 0]
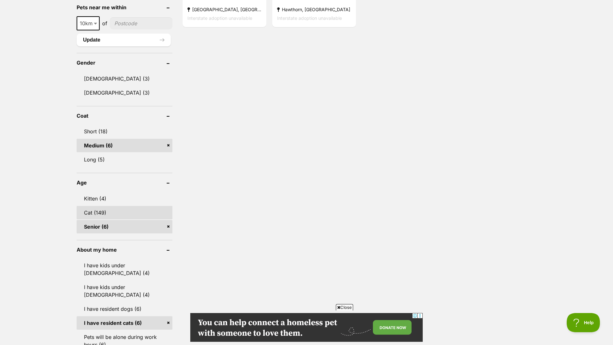
click at [156, 210] on link "Cat (149)" at bounding box center [125, 212] width 96 height 13
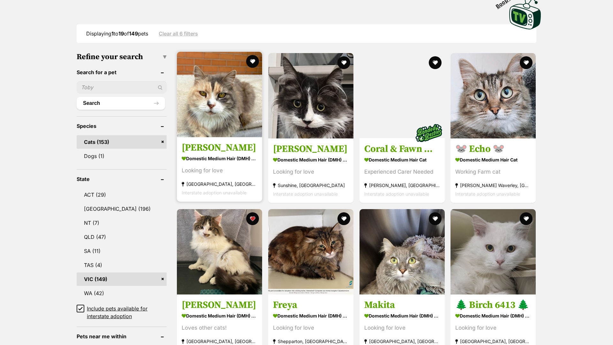
click at [229, 163] on section "Domestic Medium Hair (DMH) Cat Looking for love [GEOGRAPHIC_DATA], [GEOGRAPHIC_…" at bounding box center [220, 175] width 76 height 43
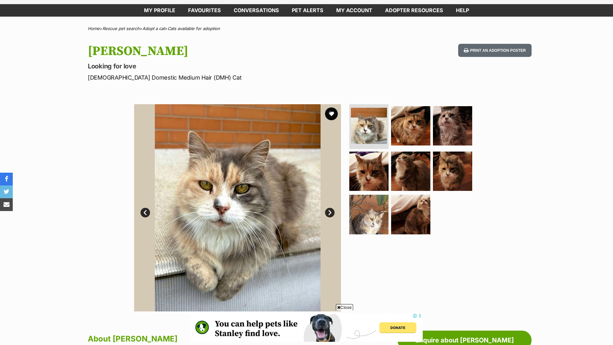
scroll to position [28, 0]
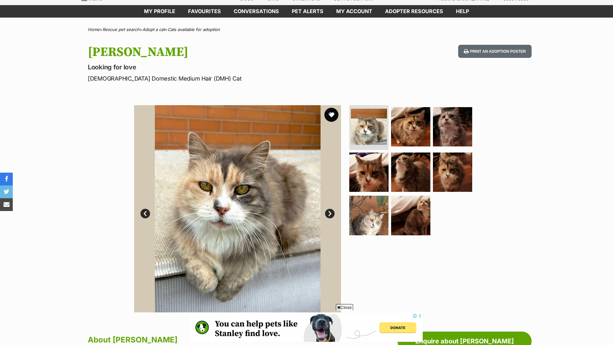
click at [335, 119] on button "favourite" at bounding box center [331, 115] width 14 height 14
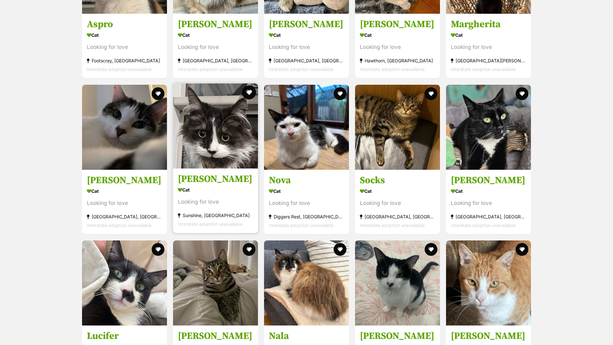
click at [250, 85] on button "favourite" at bounding box center [249, 92] width 14 height 14
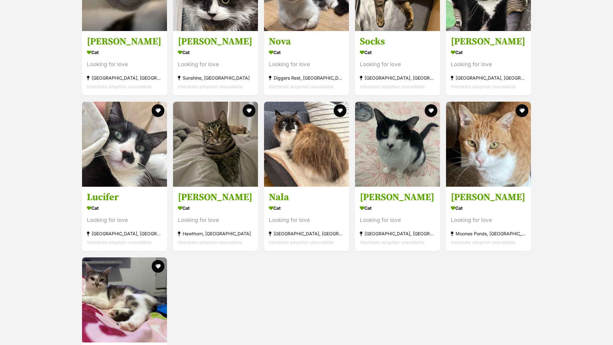
scroll to position [816, 0]
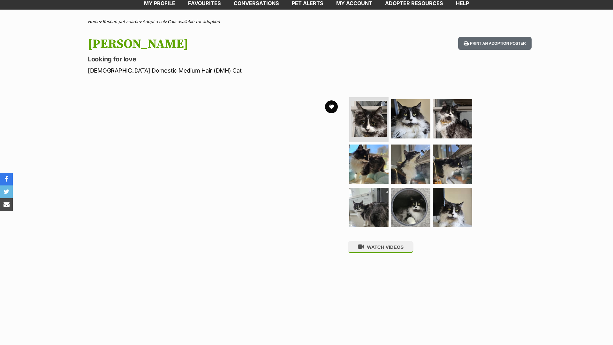
scroll to position [26, 0]
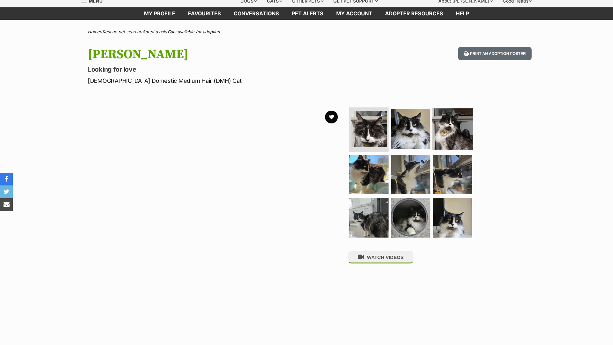
click at [460, 125] on img at bounding box center [452, 128] width 41 height 41
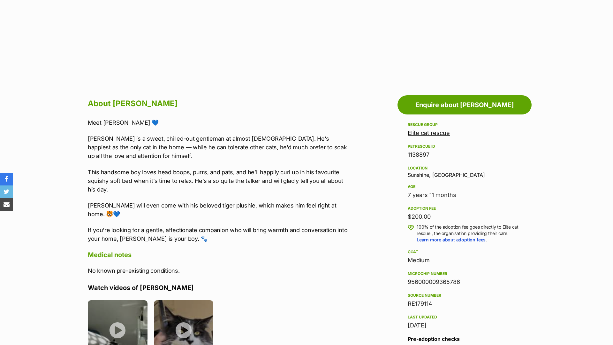
scroll to position [0, 0]
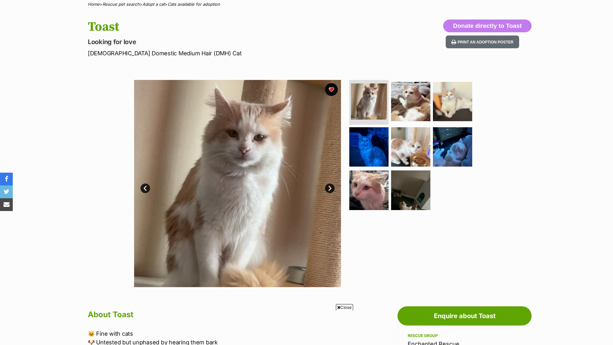
click at [334, 191] on img at bounding box center [237, 183] width 207 height 207
click at [331, 188] on link "Next" at bounding box center [330, 188] width 10 height 10
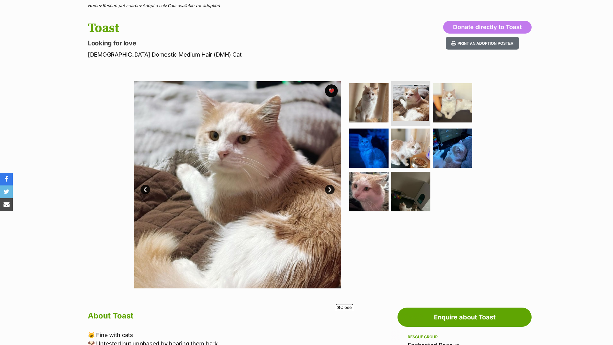
scroll to position [44, 0]
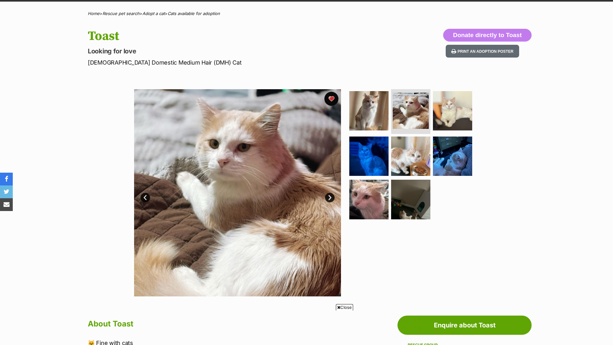
click at [333, 96] on button "favourite" at bounding box center [331, 99] width 14 height 14
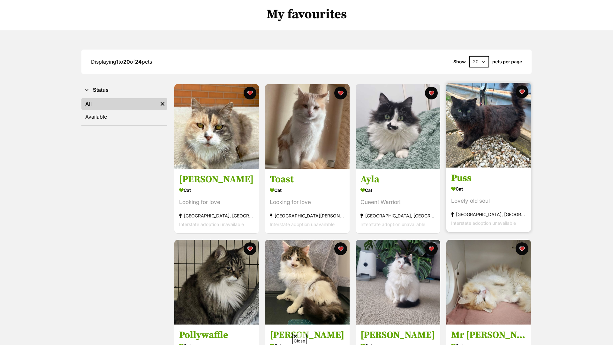
click at [471, 187] on div "Cat" at bounding box center [488, 188] width 75 height 9
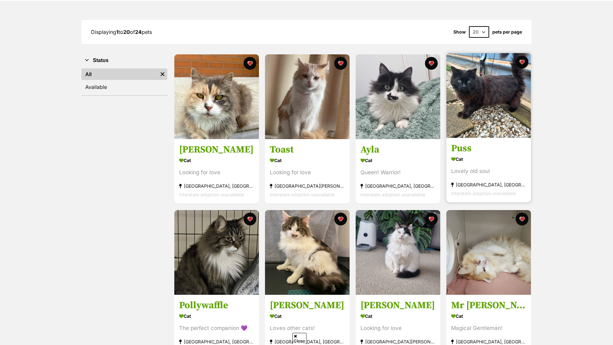
scroll to position [76, 0]
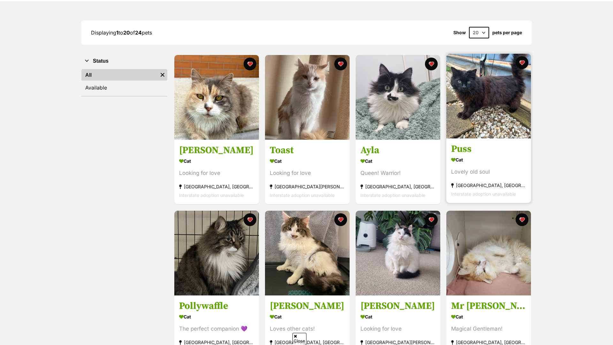
click at [498, 156] on div "Cat" at bounding box center [488, 159] width 75 height 9
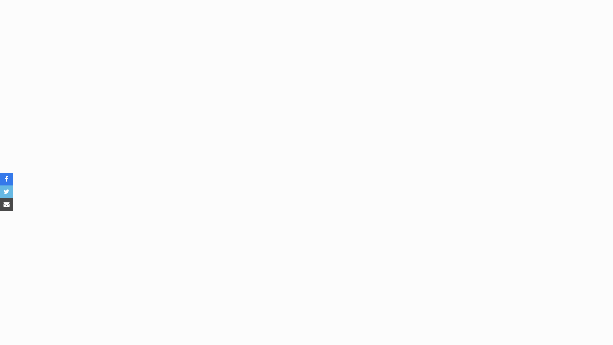
scroll to position [796, 0]
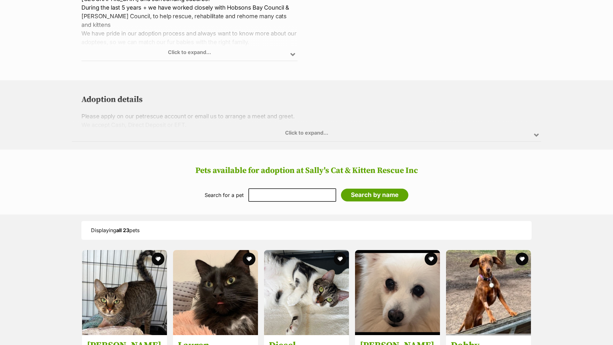
scroll to position [291, 0]
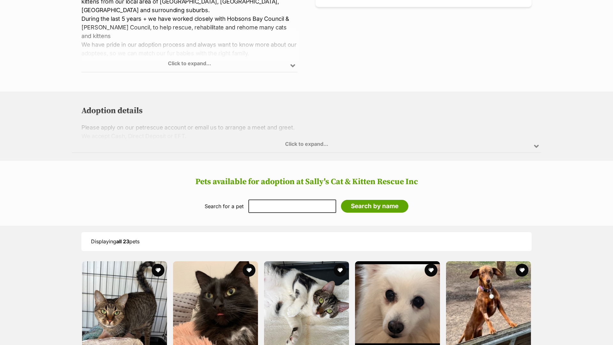
click at [269, 132] on div "Adoption details Please apply on our petrescue account or email us to arrange a…" at bounding box center [306, 125] width 469 height 53
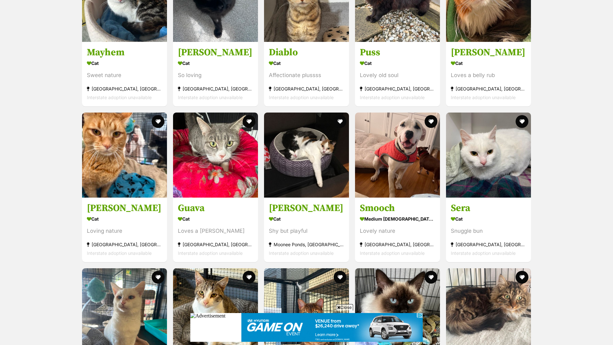
scroll to position [792, 0]
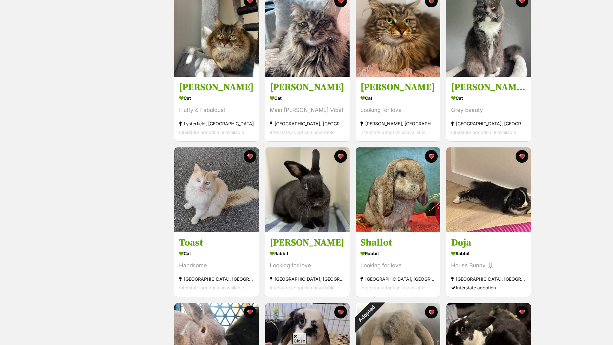
scroll to position [448, 0]
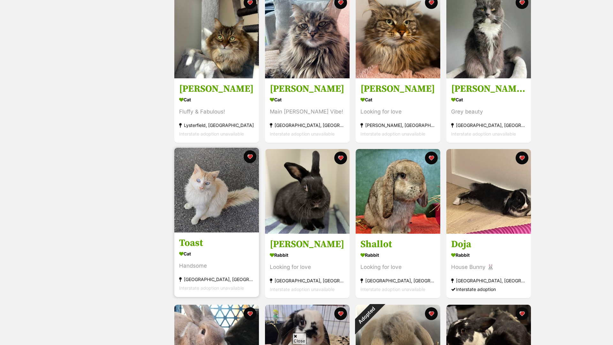
click at [225, 225] on img at bounding box center [216, 190] width 85 height 85
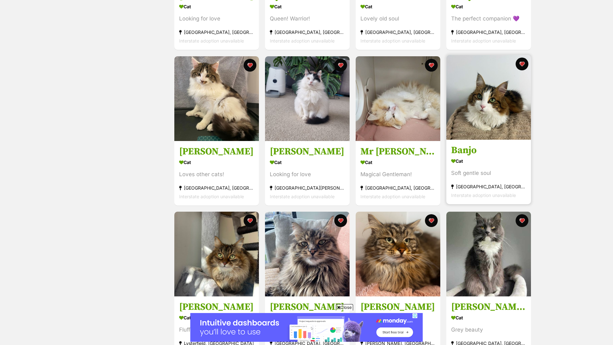
click at [489, 141] on div "Banjo Cat Soft gentle soul [GEOGRAPHIC_DATA], [GEOGRAPHIC_DATA] Interstate adop…" at bounding box center [489, 129] width 86 height 150
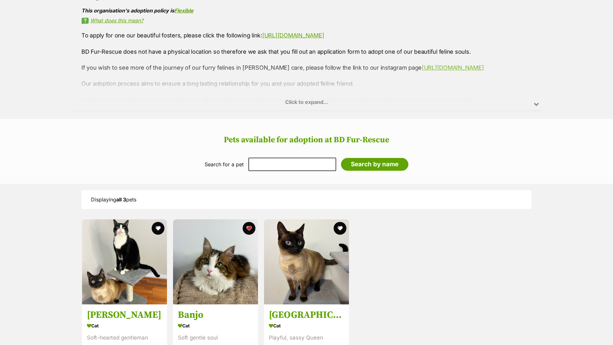
scroll to position [378, 0]
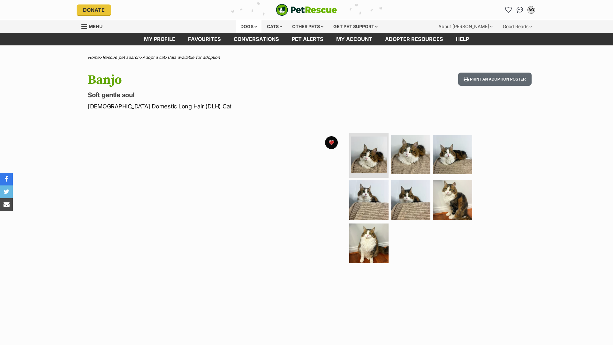
click at [247, 26] on div "Dogs" at bounding box center [249, 26] width 26 height 13
click at [284, 25] on div "Cats" at bounding box center [274, 26] width 24 height 13
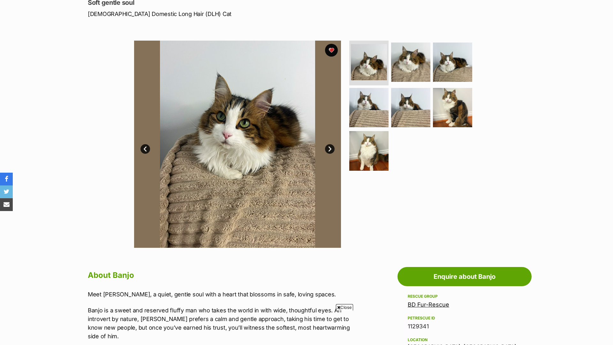
scroll to position [89, 0]
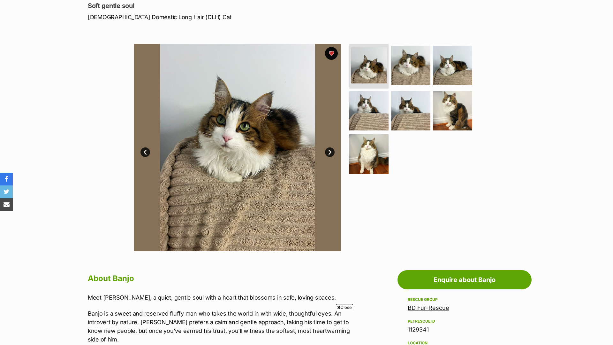
click at [331, 150] on link "Next" at bounding box center [330, 152] width 10 height 10
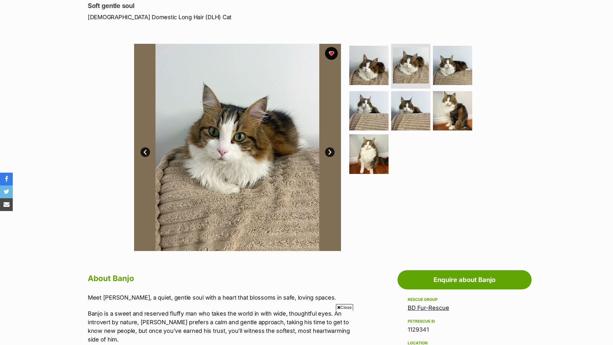
click at [331, 150] on link "Next" at bounding box center [330, 152] width 10 height 10
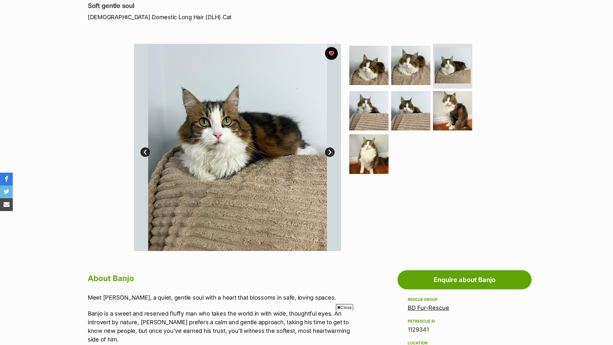
click at [331, 150] on link "Next" at bounding box center [330, 152] width 10 height 10
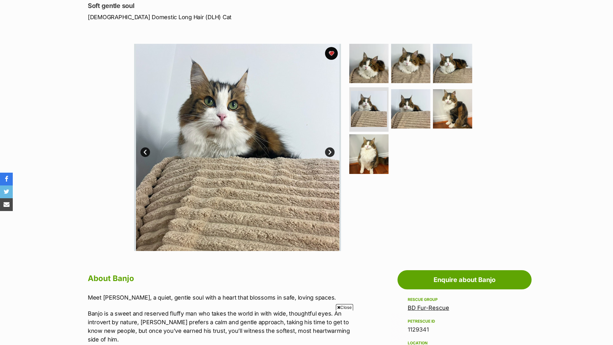
click at [331, 150] on link "Next" at bounding box center [330, 152] width 10 height 10
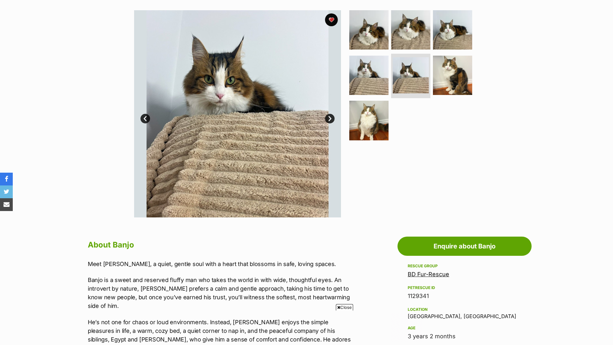
scroll to position [0, 0]
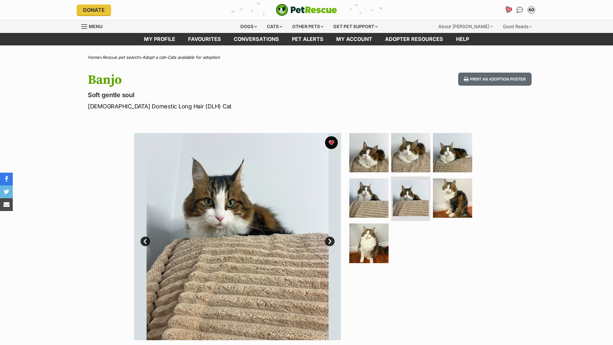
click at [507, 12] on icon "Favourites" at bounding box center [509, 9] width 8 height 7
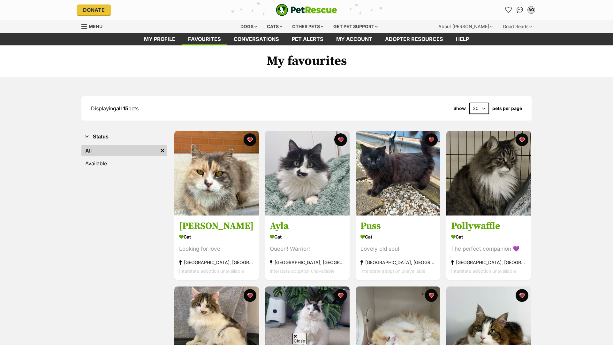
scroll to position [190, 0]
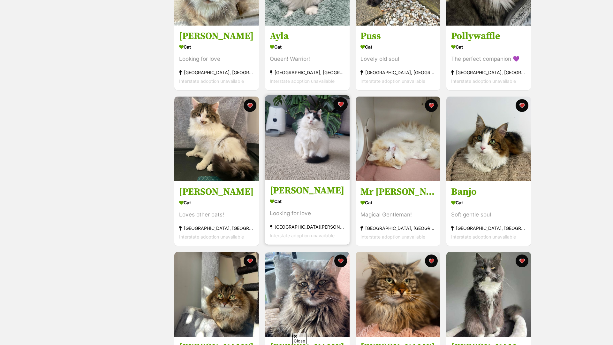
click at [339, 103] on button "favourite" at bounding box center [341, 104] width 14 height 14
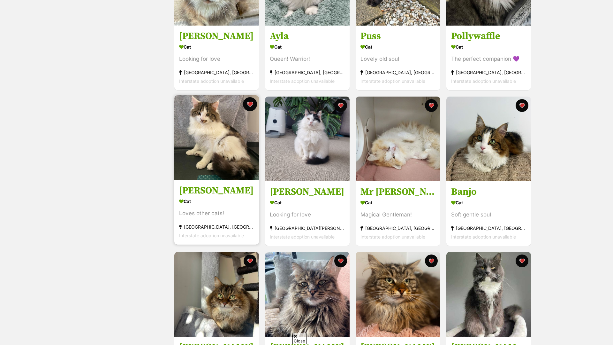
click at [250, 103] on button "favourite" at bounding box center [250, 104] width 14 height 14
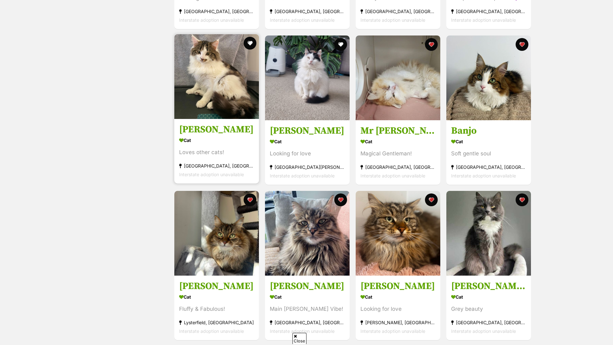
scroll to position [263, 0]
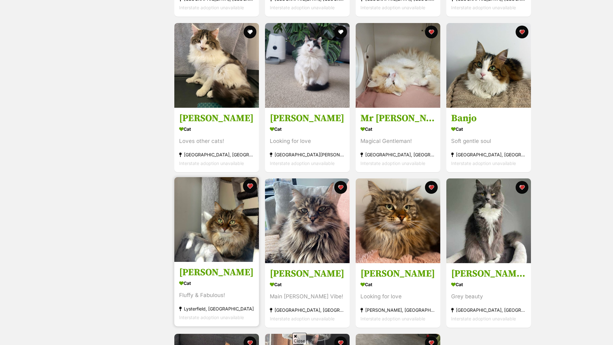
click at [246, 184] on button "favourite" at bounding box center [250, 186] width 14 height 14
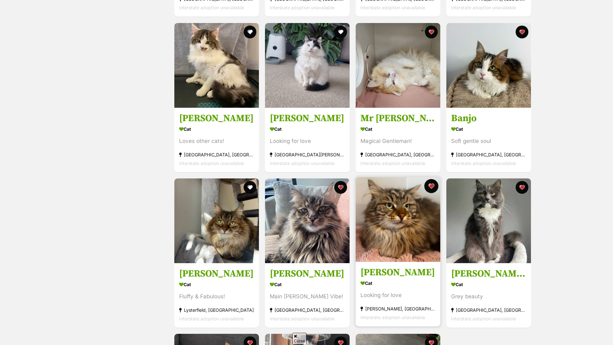
click at [433, 185] on button "favourite" at bounding box center [431, 186] width 14 height 14
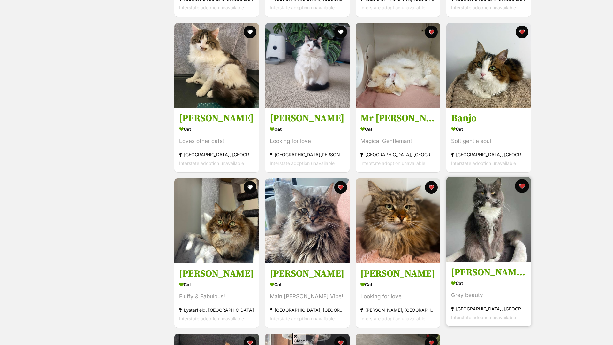
click at [520, 185] on button "favourite" at bounding box center [522, 186] width 14 height 14
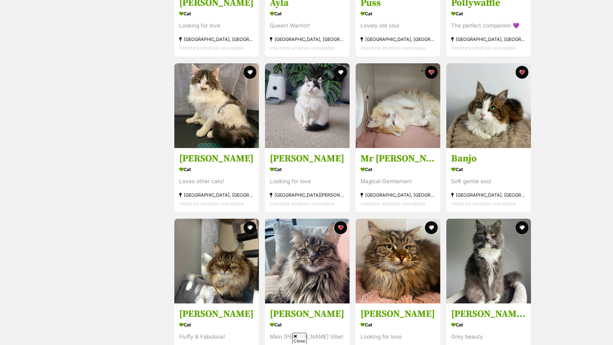
scroll to position [0, 0]
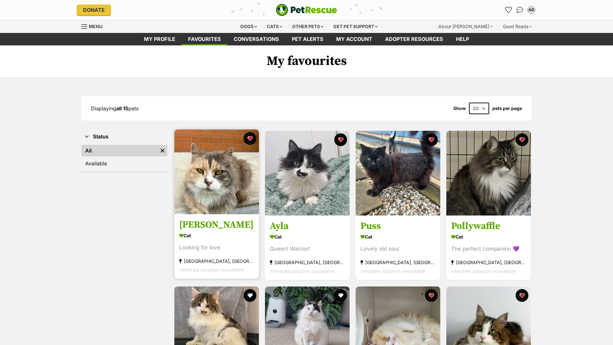
click at [227, 216] on div "Millie Cat Looking for love Brunswick, VIC Interstate adoption unavailable" at bounding box center [217, 204] width 86 height 150
click at [216, 230] on h3 "Millie" at bounding box center [216, 225] width 75 height 12
